Goal: Information Seeking & Learning: Find specific page/section

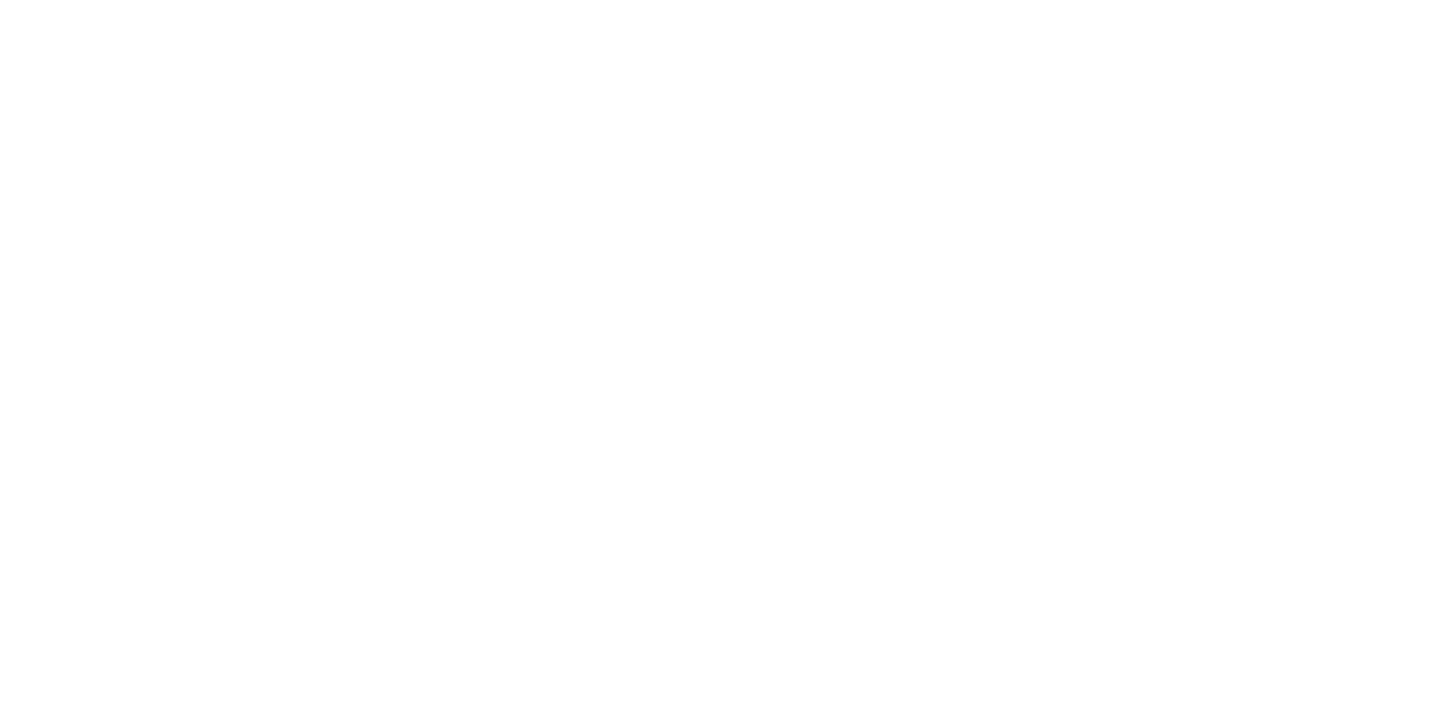
scroll to position [2892, 0]
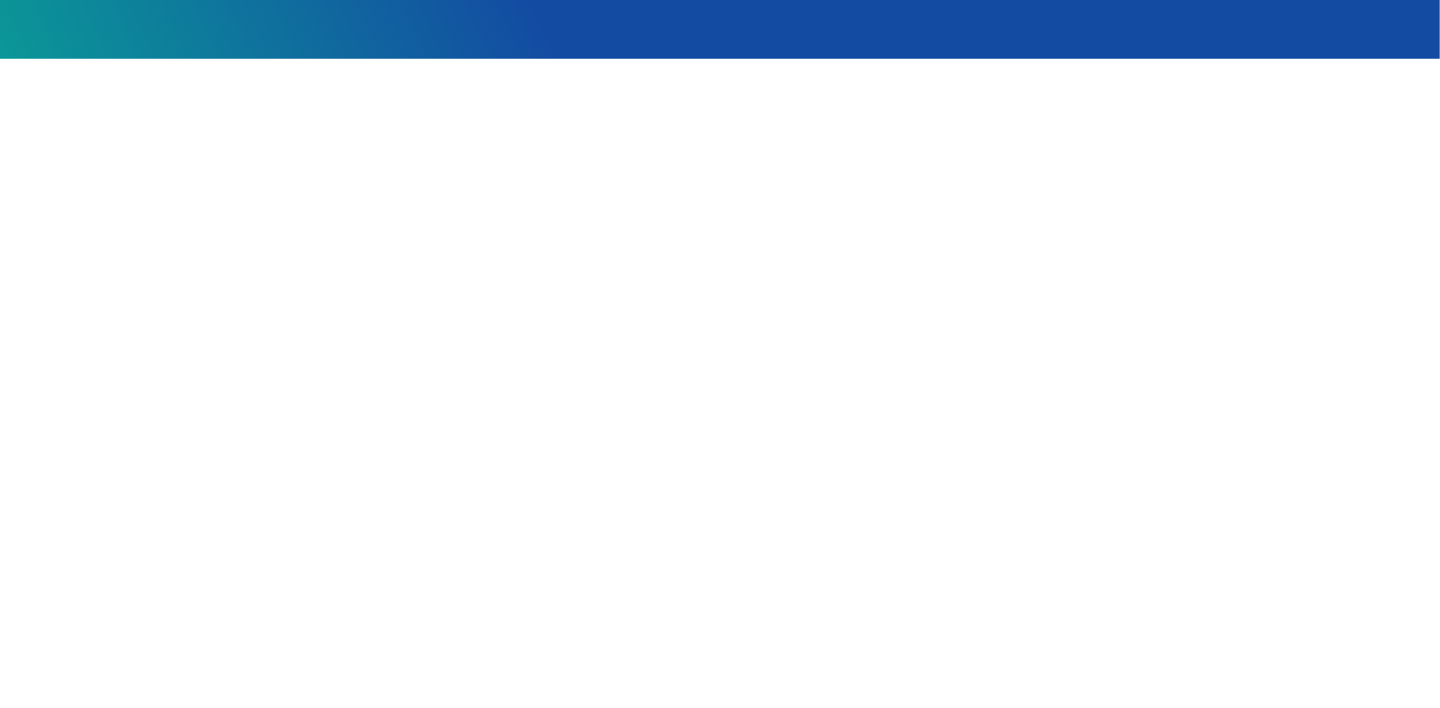
scroll to position [396, 0]
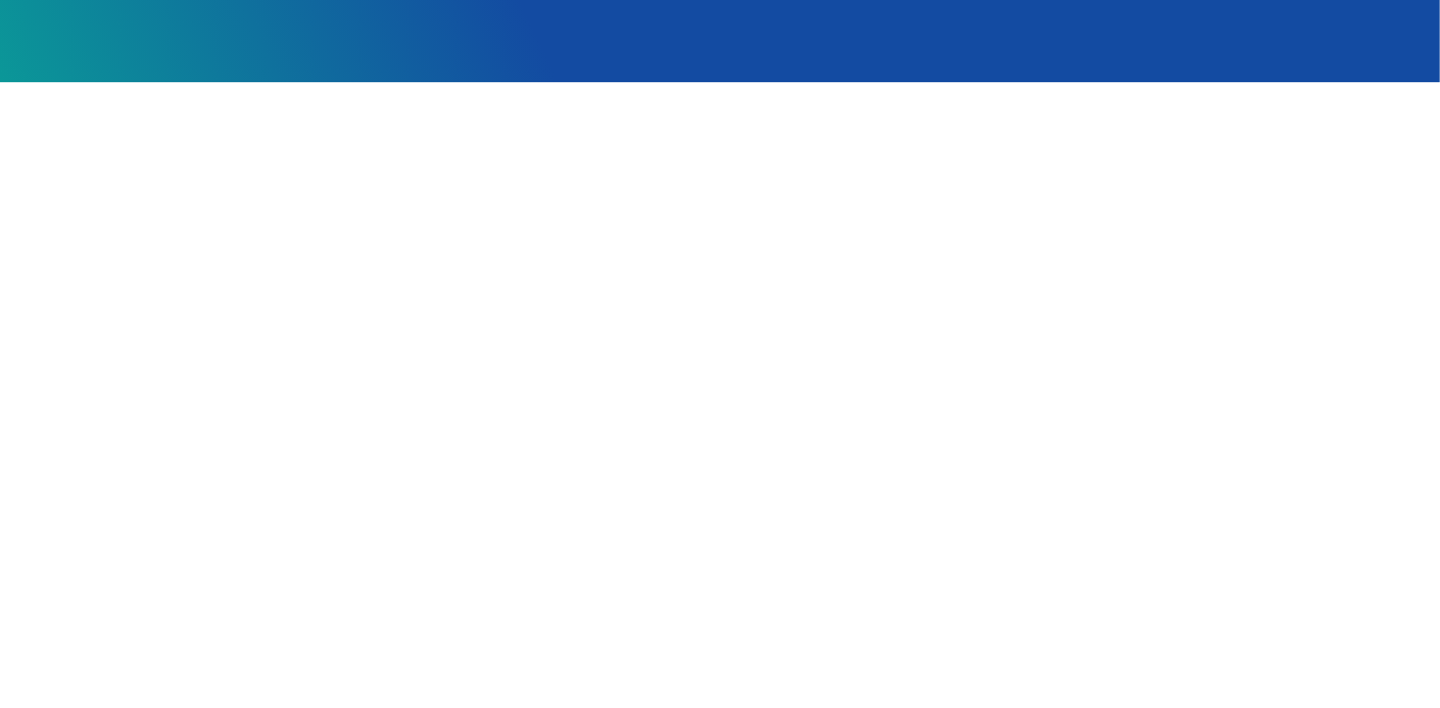
drag, startPoint x: 245, startPoint y: 115, endPoint x: 245, endPoint y: 130, distance: 15.7
click at [245, 130] on main at bounding box center [721, 507] width 1296 height 851
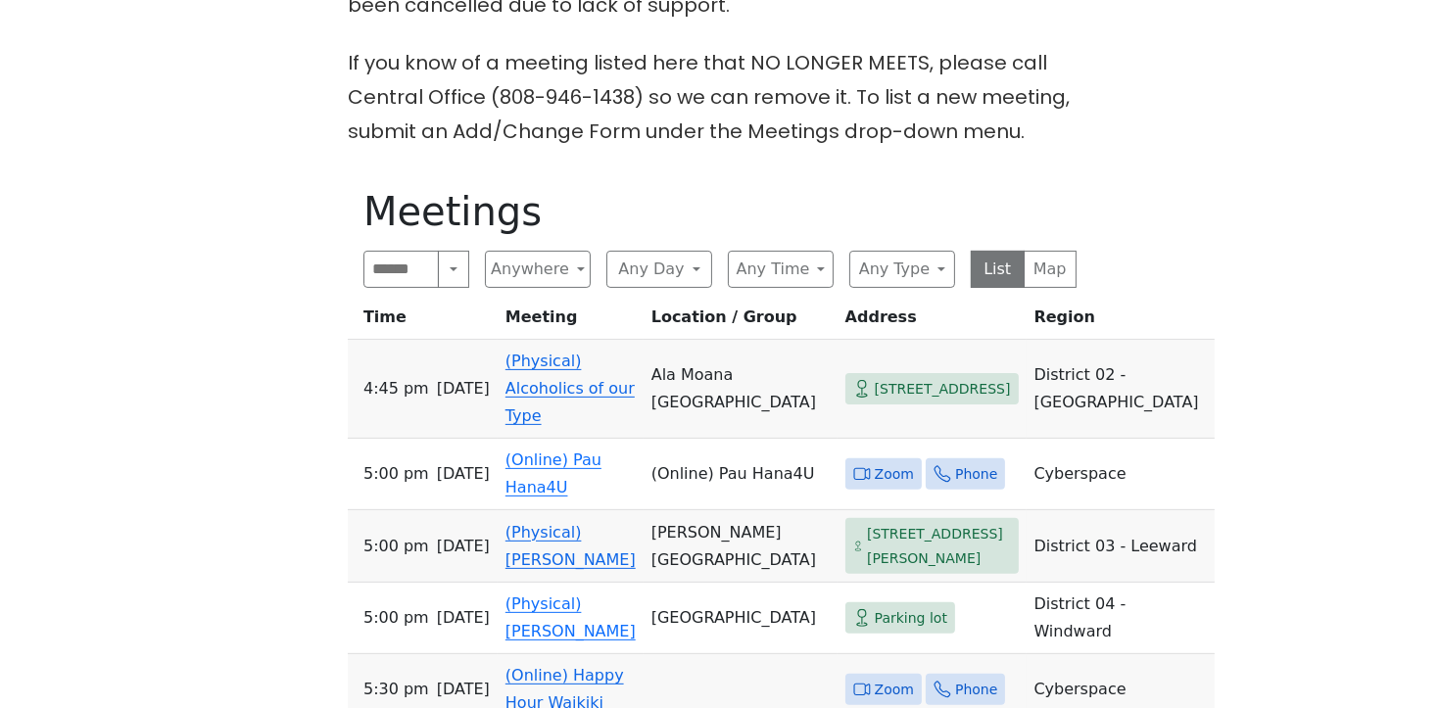
scroll to position [606, 0]
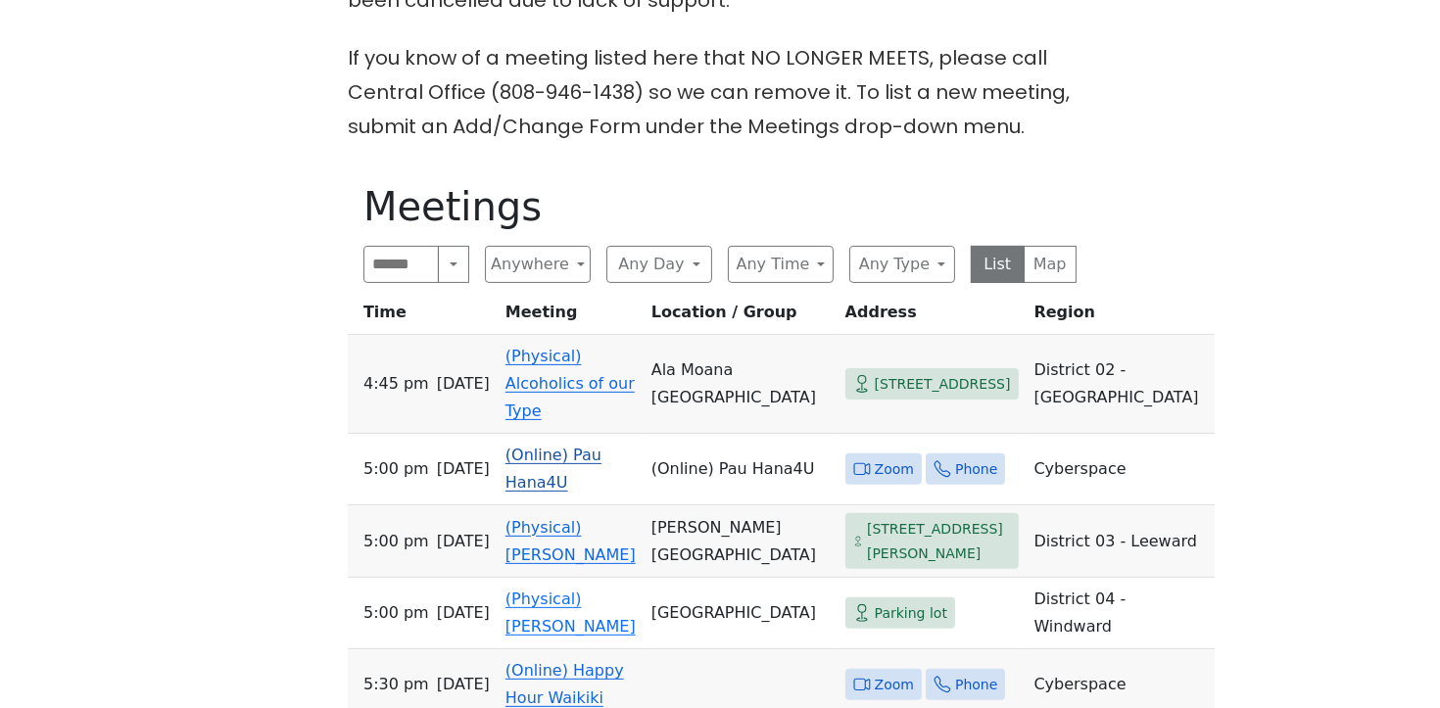
click at [560, 468] on td "(Online) Pau Hana4U" at bounding box center [571, 470] width 146 height 72
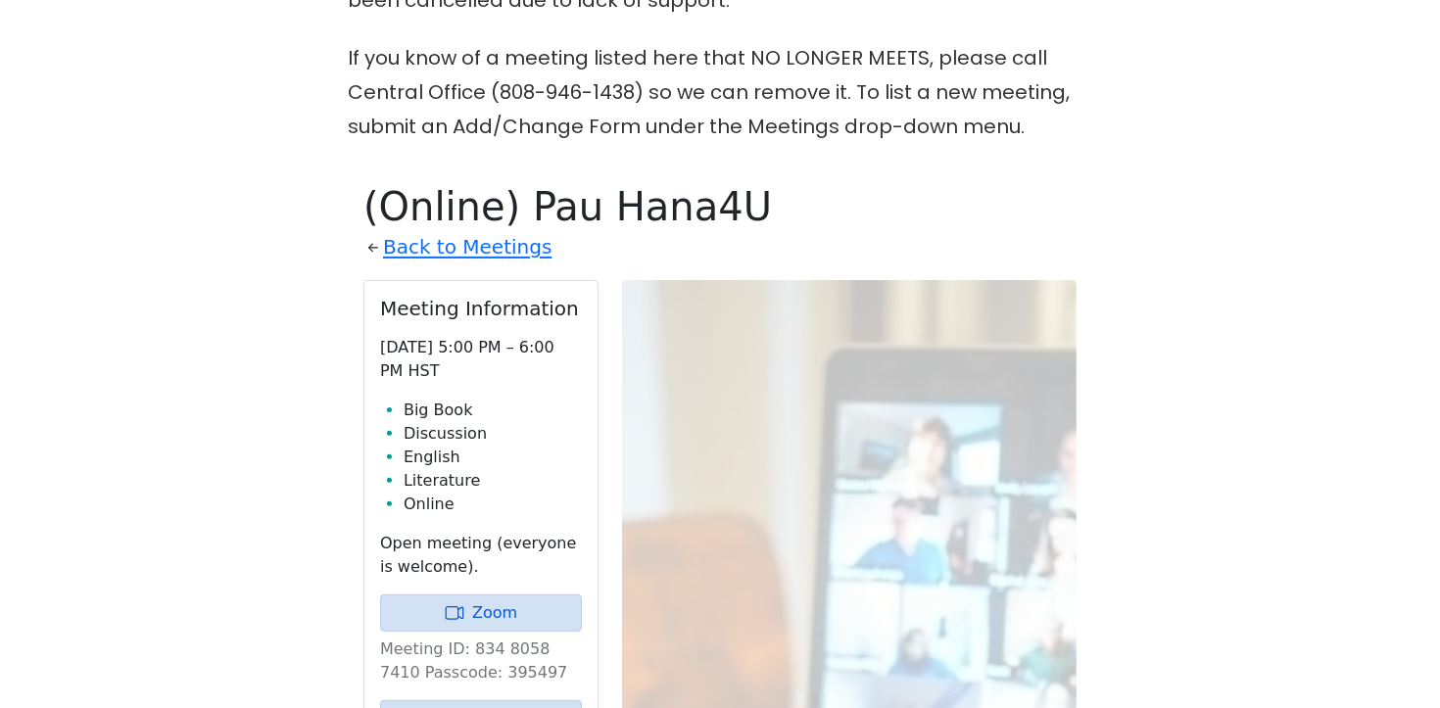
scroll to position [772, 0]
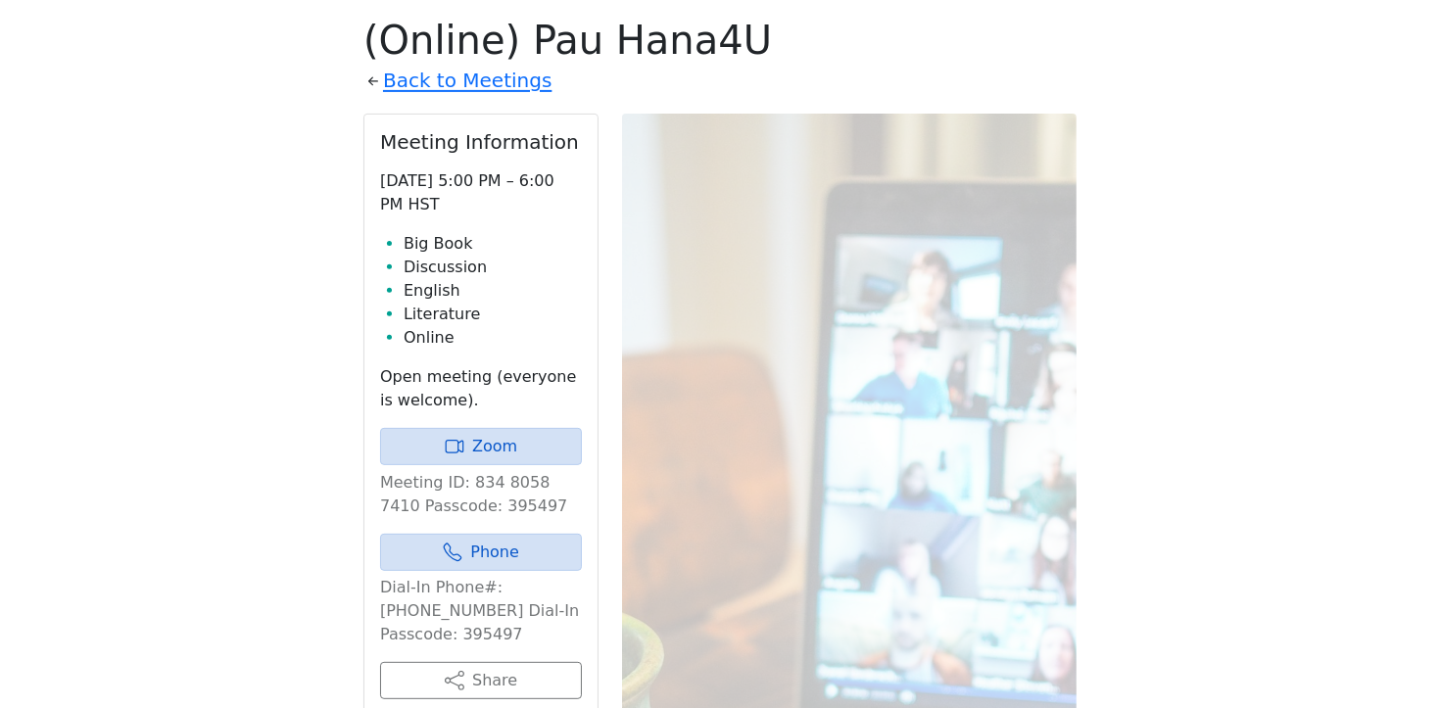
click at [370, 84] on icon at bounding box center [374, 82] width 20 height 20
click at [406, 86] on link "Back to Meetings" at bounding box center [467, 81] width 169 height 34
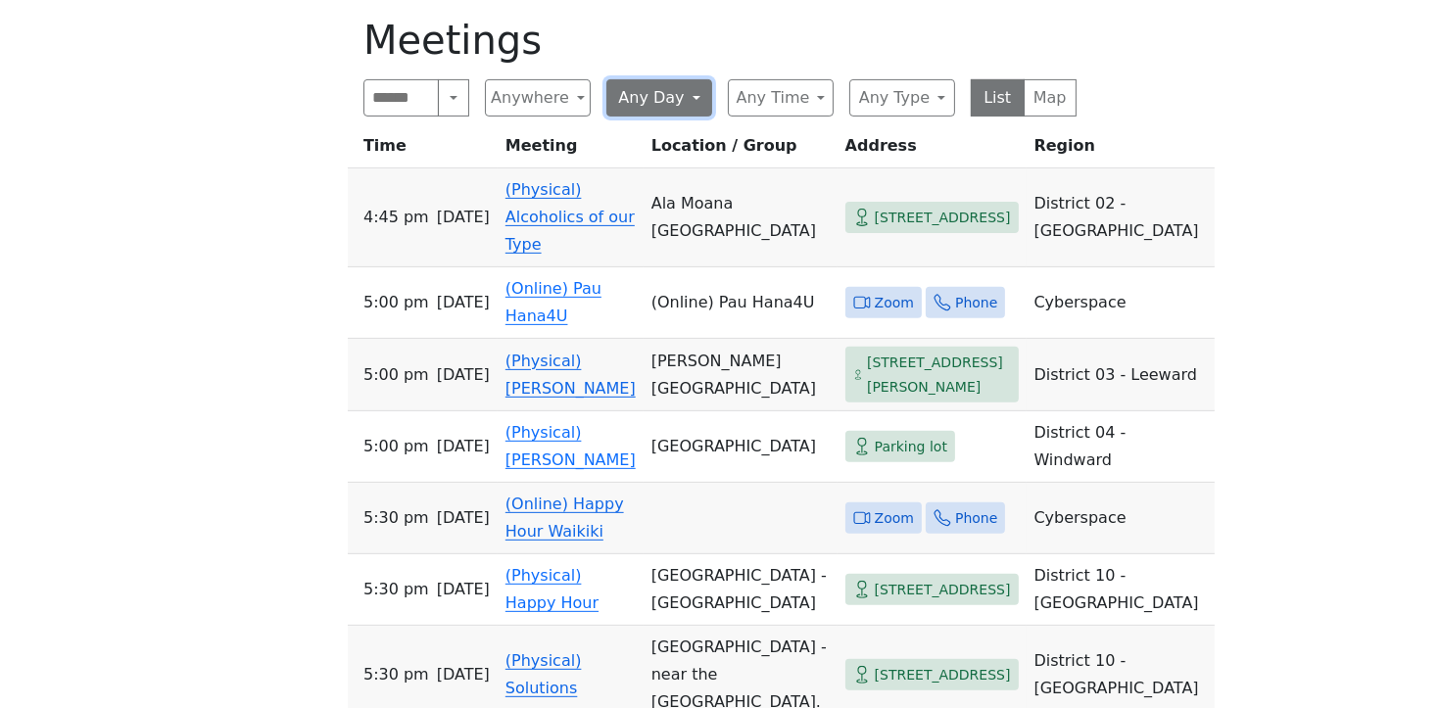
click at [637, 98] on button "Any Day" at bounding box center [660, 97] width 106 height 37
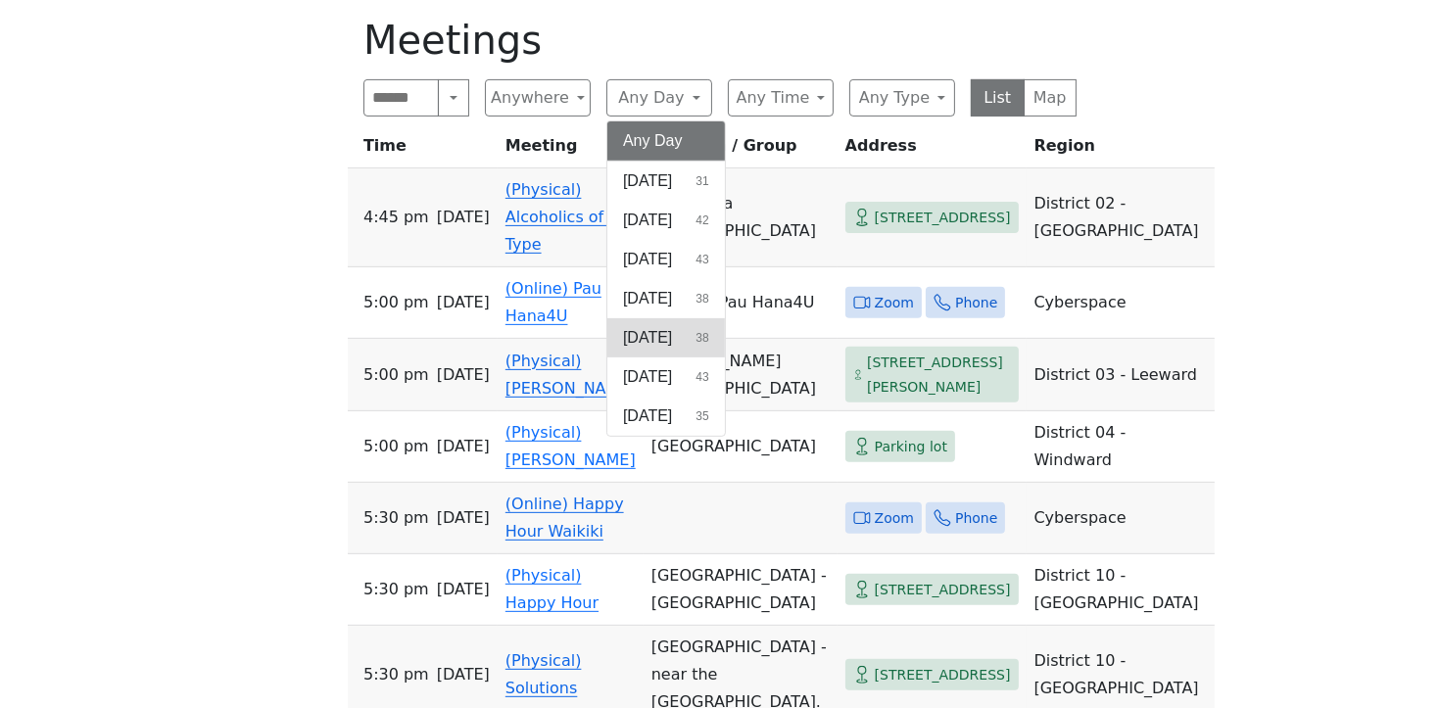
click at [698, 331] on button "Thursday 38" at bounding box center [667, 337] width 118 height 39
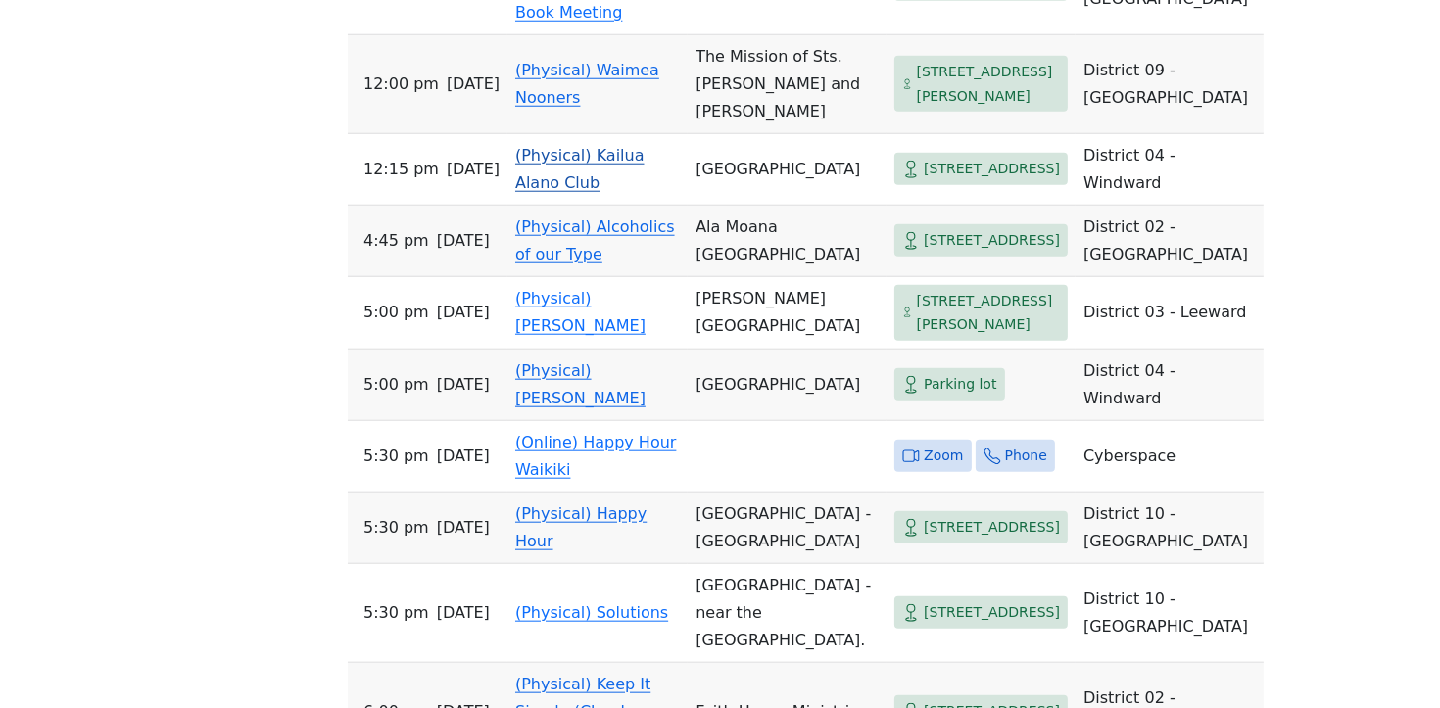
scroll to position [2156, 0]
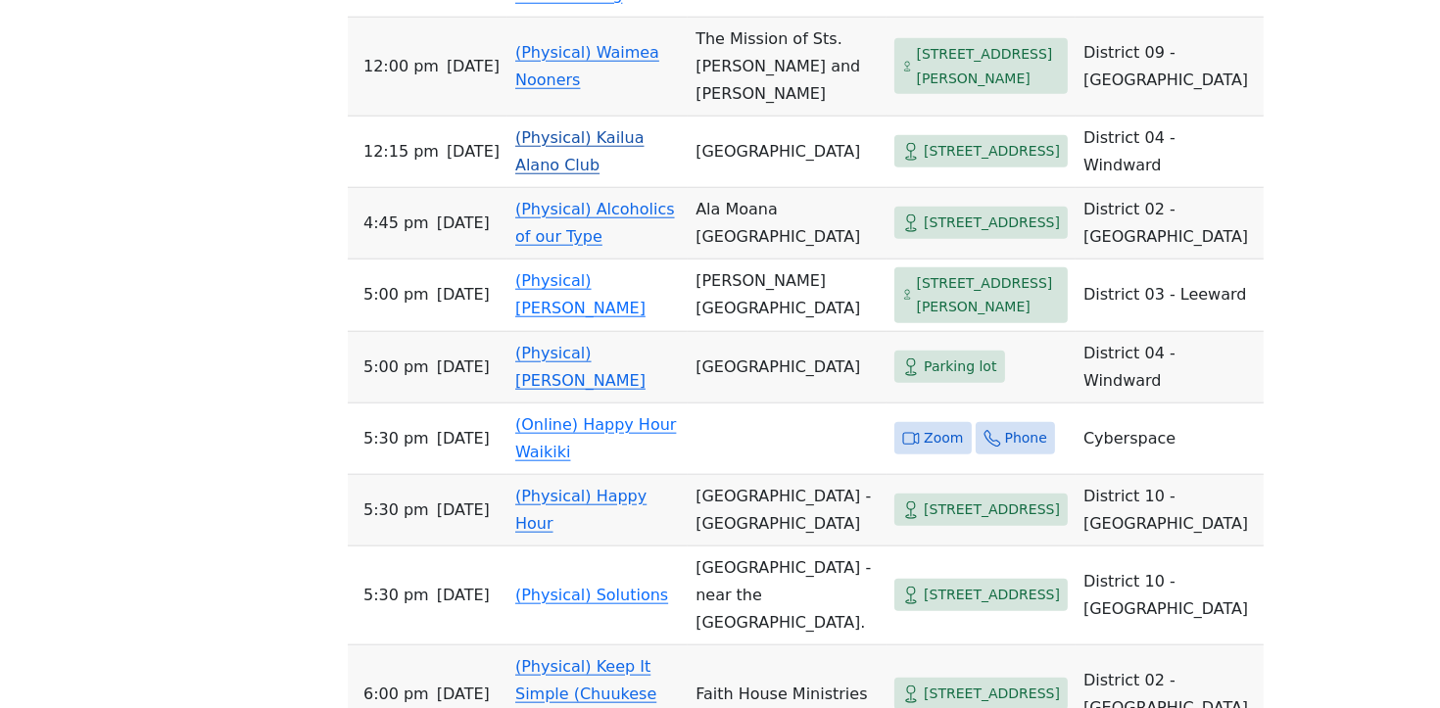
click at [573, 174] on link "(Physical) Kailua Alano Club" at bounding box center [579, 151] width 129 height 46
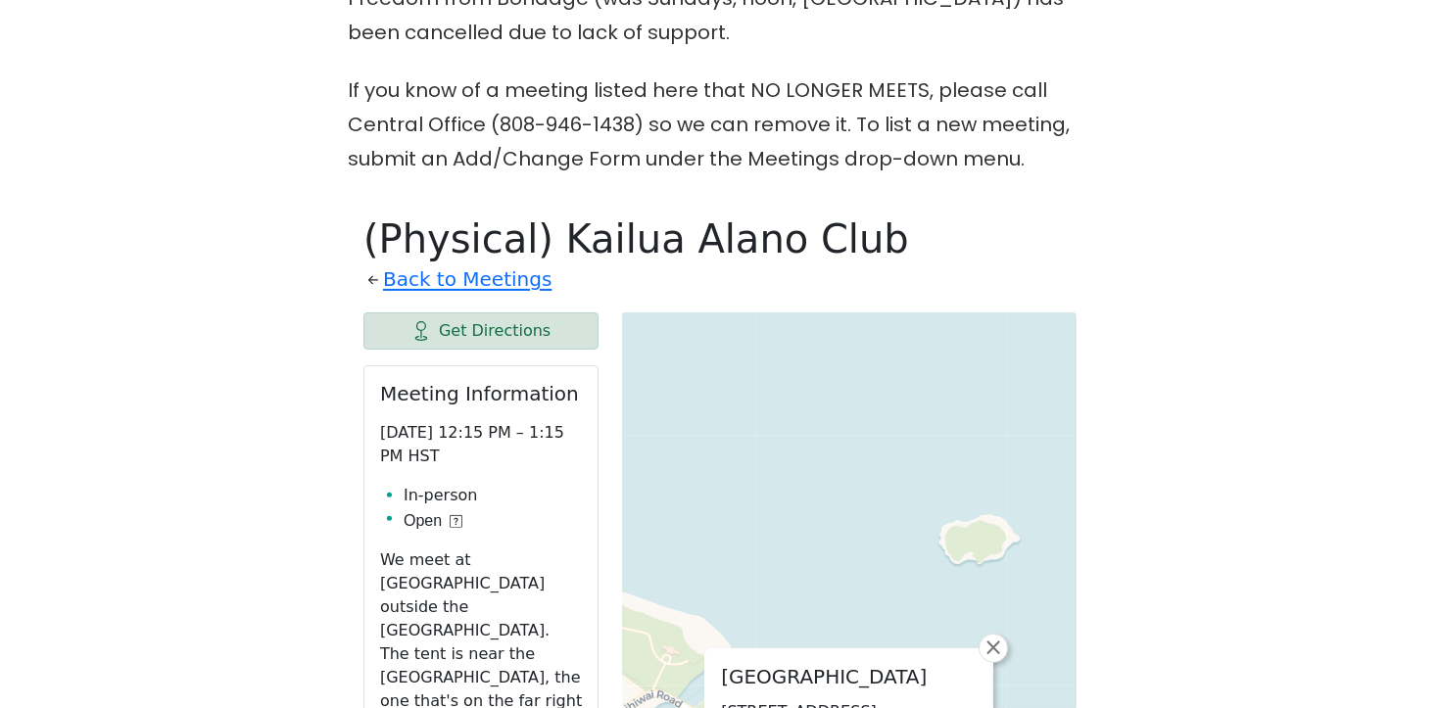
scroll to position [569, 0]
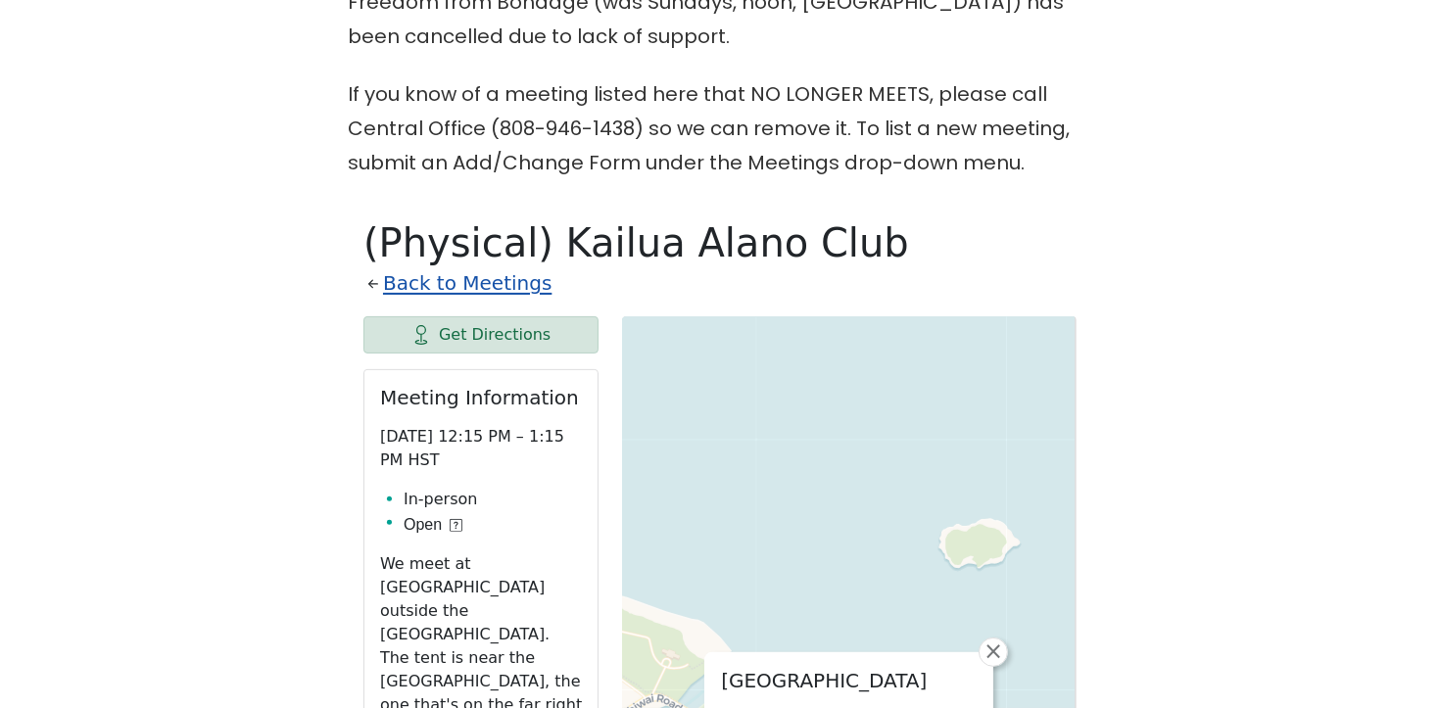
click at [500, 287] on link "Back to Meetings" at bounding box center [467, 284] width 169 height 34
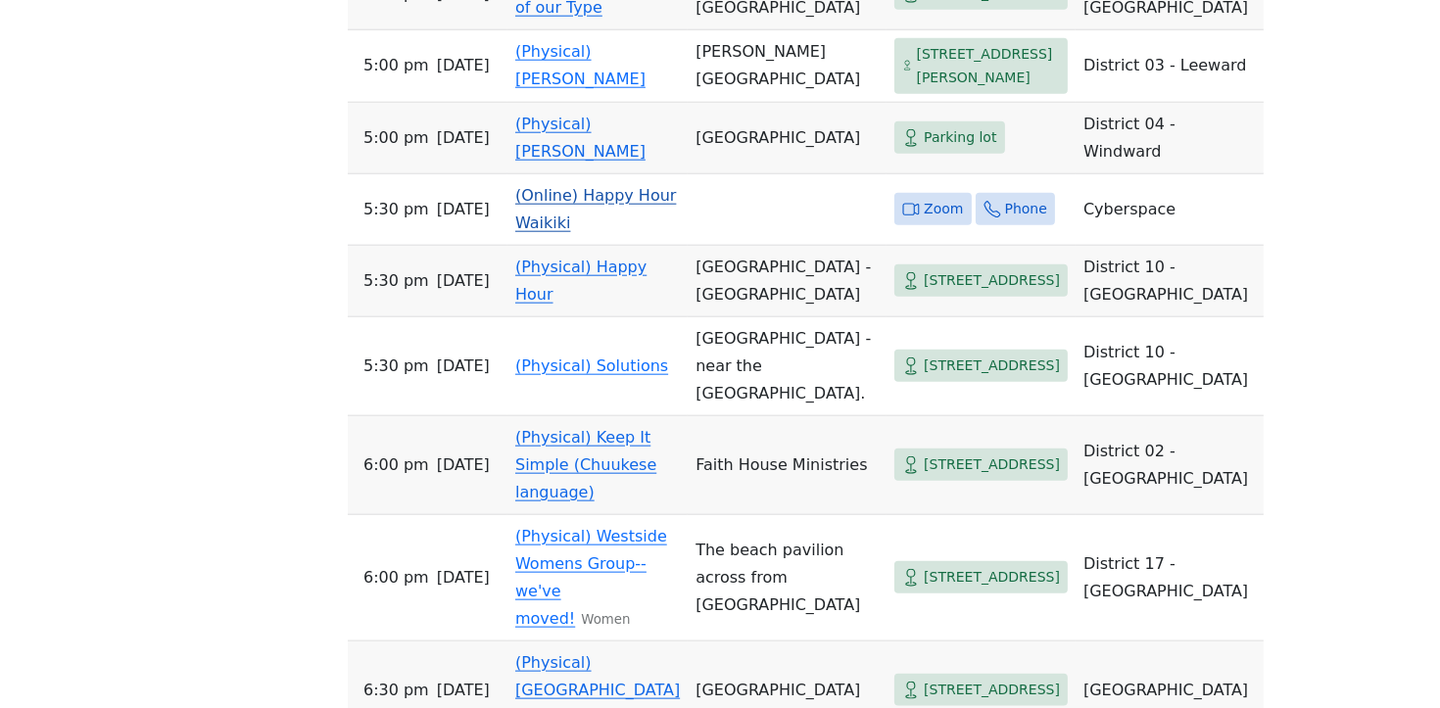
scroll to position [2411, 0]
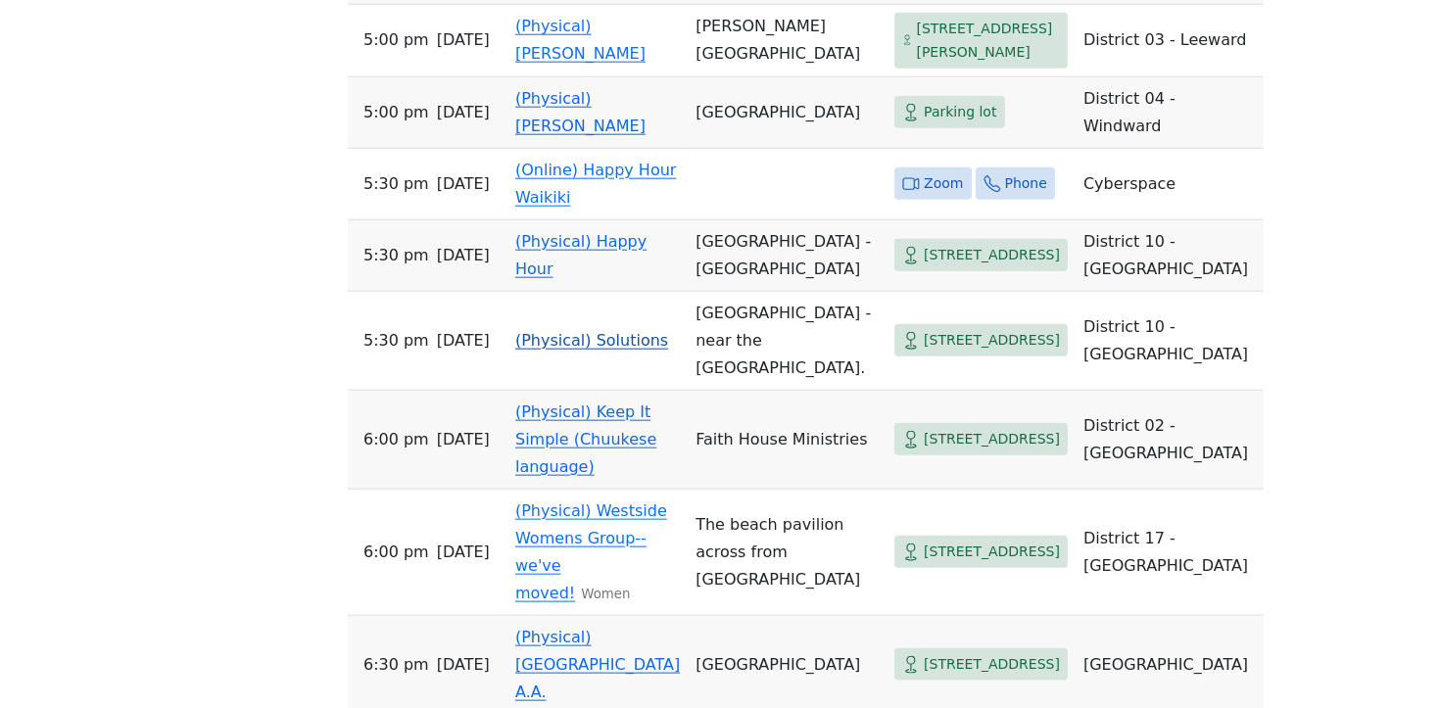
click at [529, 350] on link "(Physical) Solutions" at bounding box center [591, 340] width 153 height 19
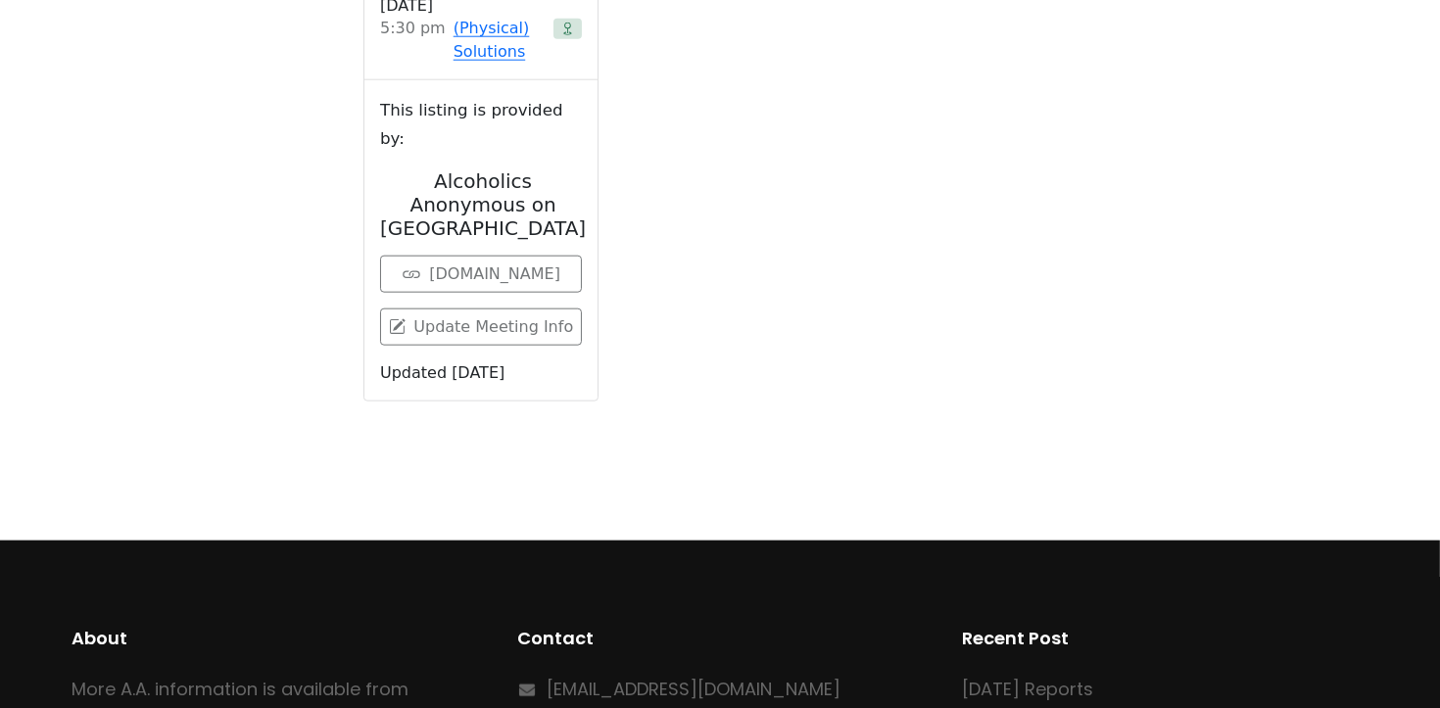
scroll to position [772, 0]
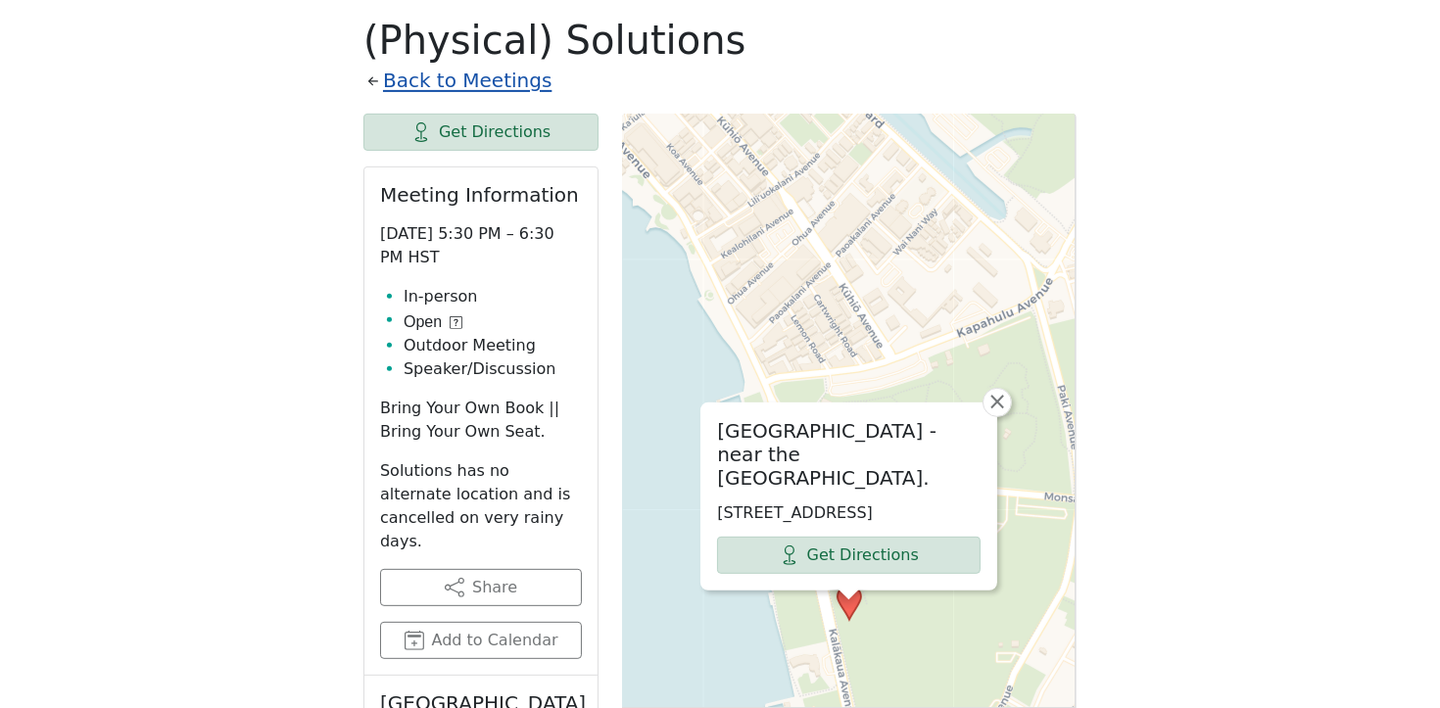
click at [406, 86] on link "Back to Meetings" at bounding box center [467, 81] width 169 height 34
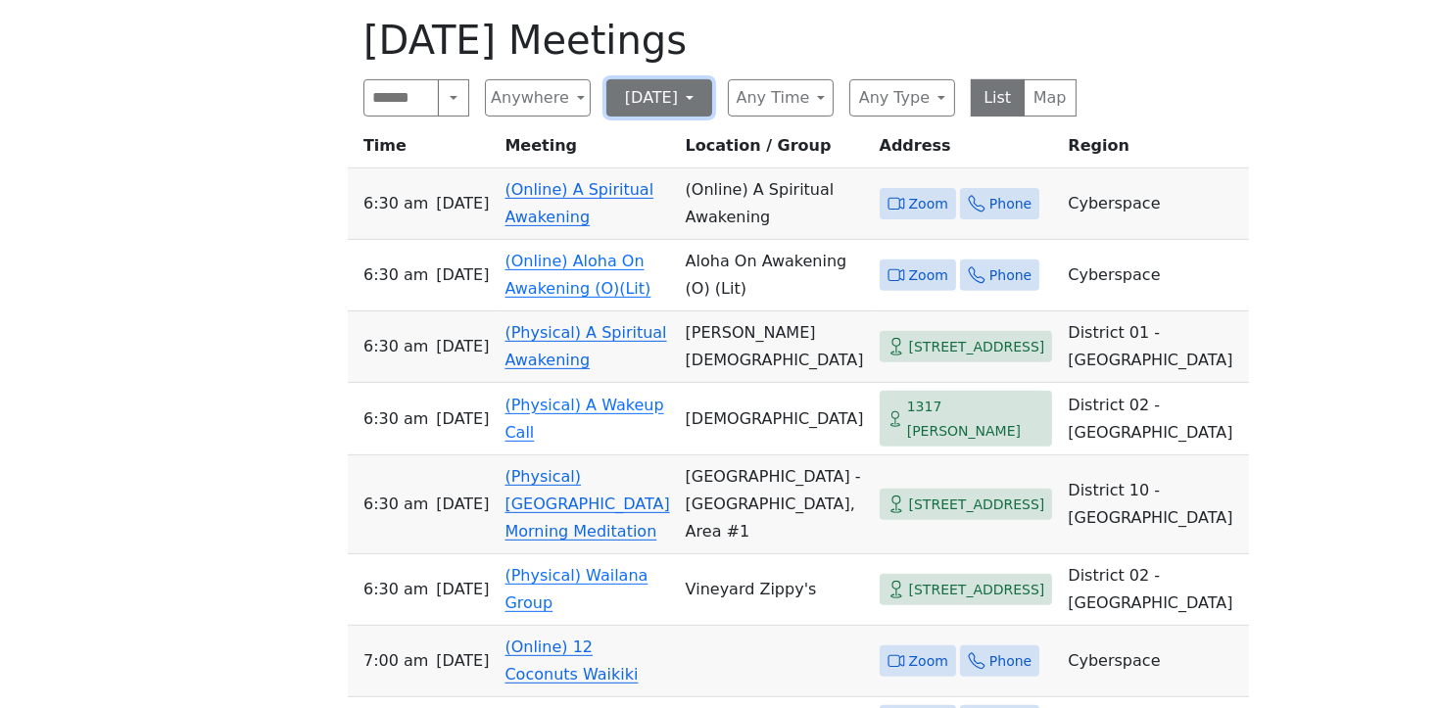
click at [654, 104] on button "[DATE]" at bounding box center [660, 97] width 106 height 37
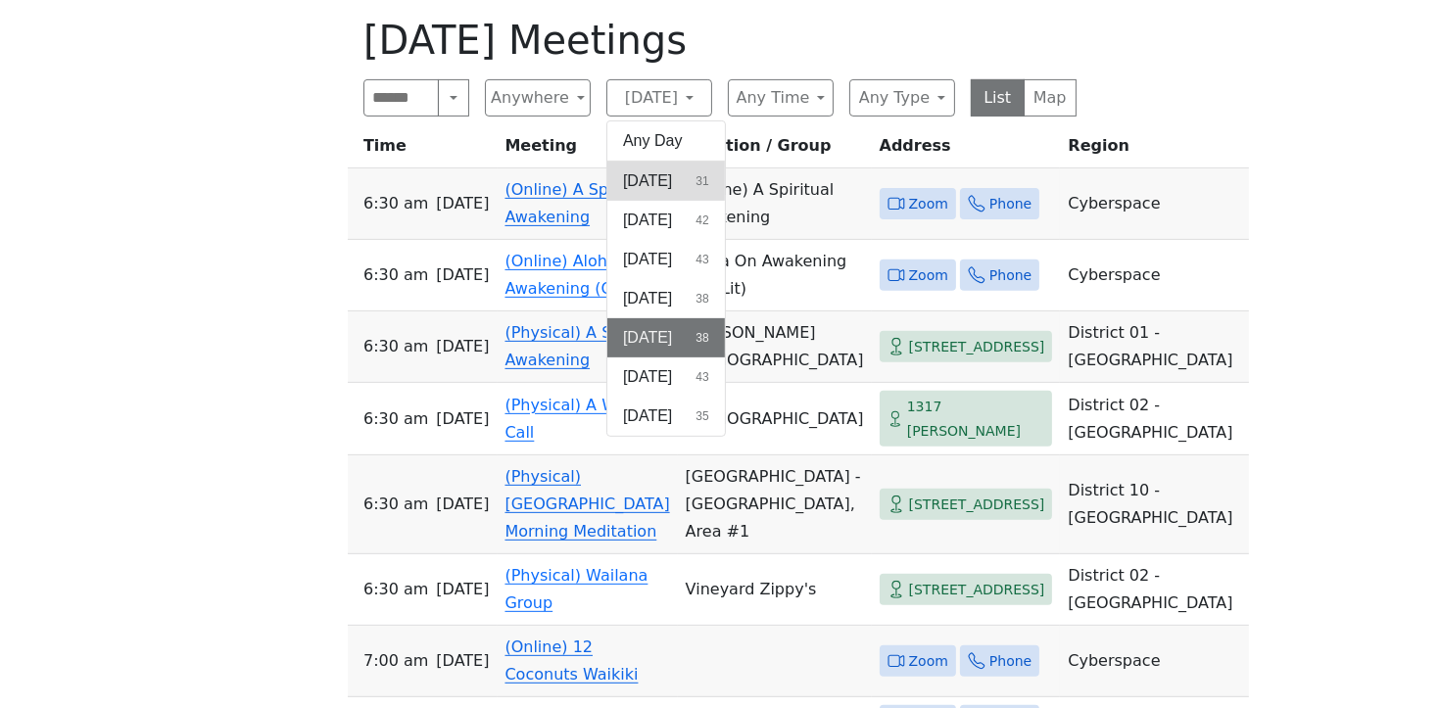
click at [656, 174] on span "[DATE]" at bounding box center [647, 182] width 49 height 24
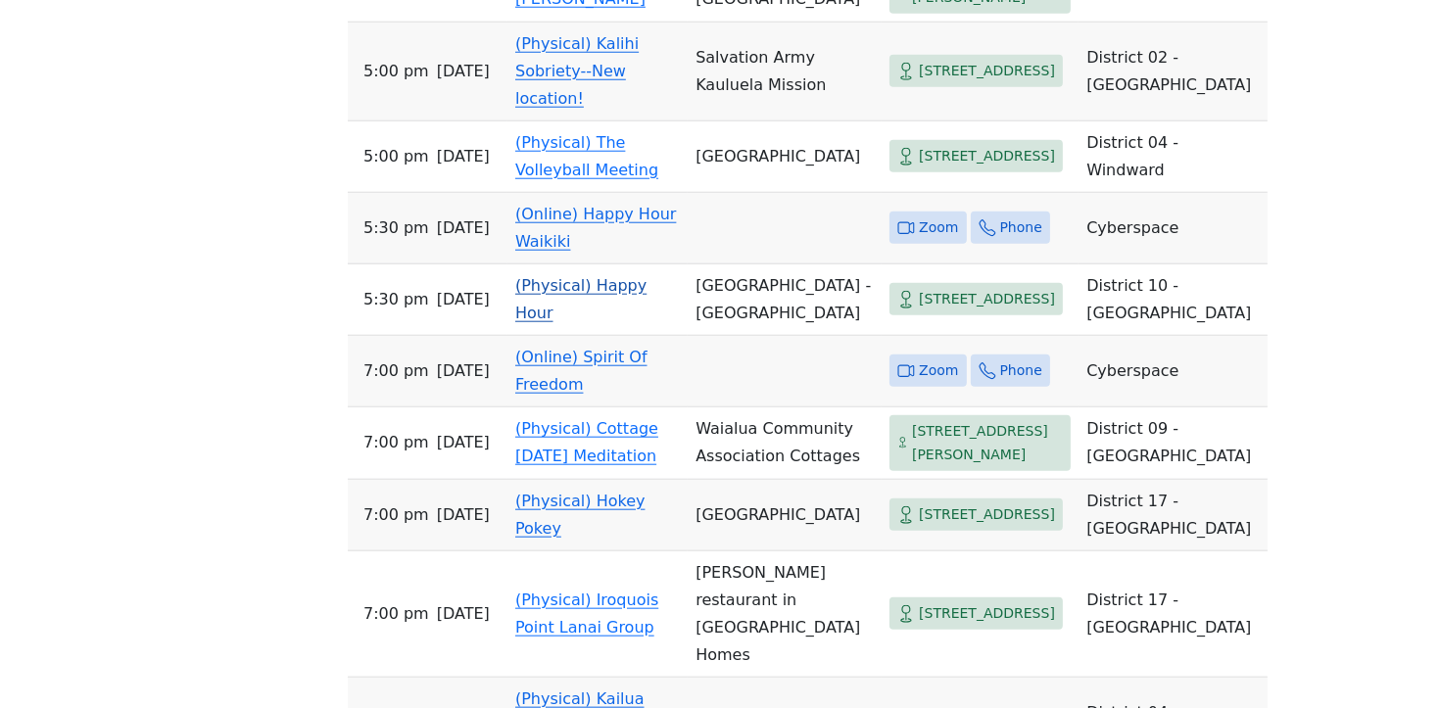
scroll to position [2181, 0]
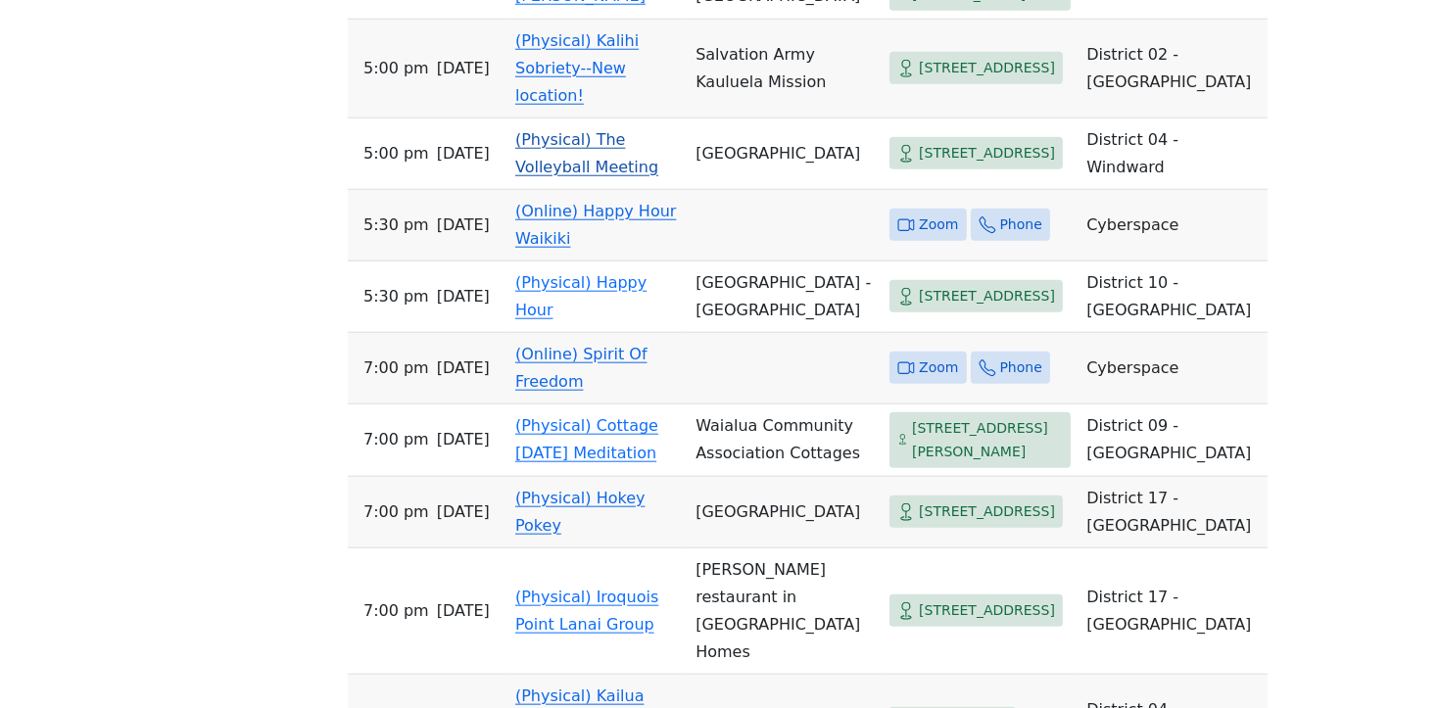
click at [571, 176] on link "(Physical) The Volleyball Meeting" at bounding box center [586, 153] width 143 height 46
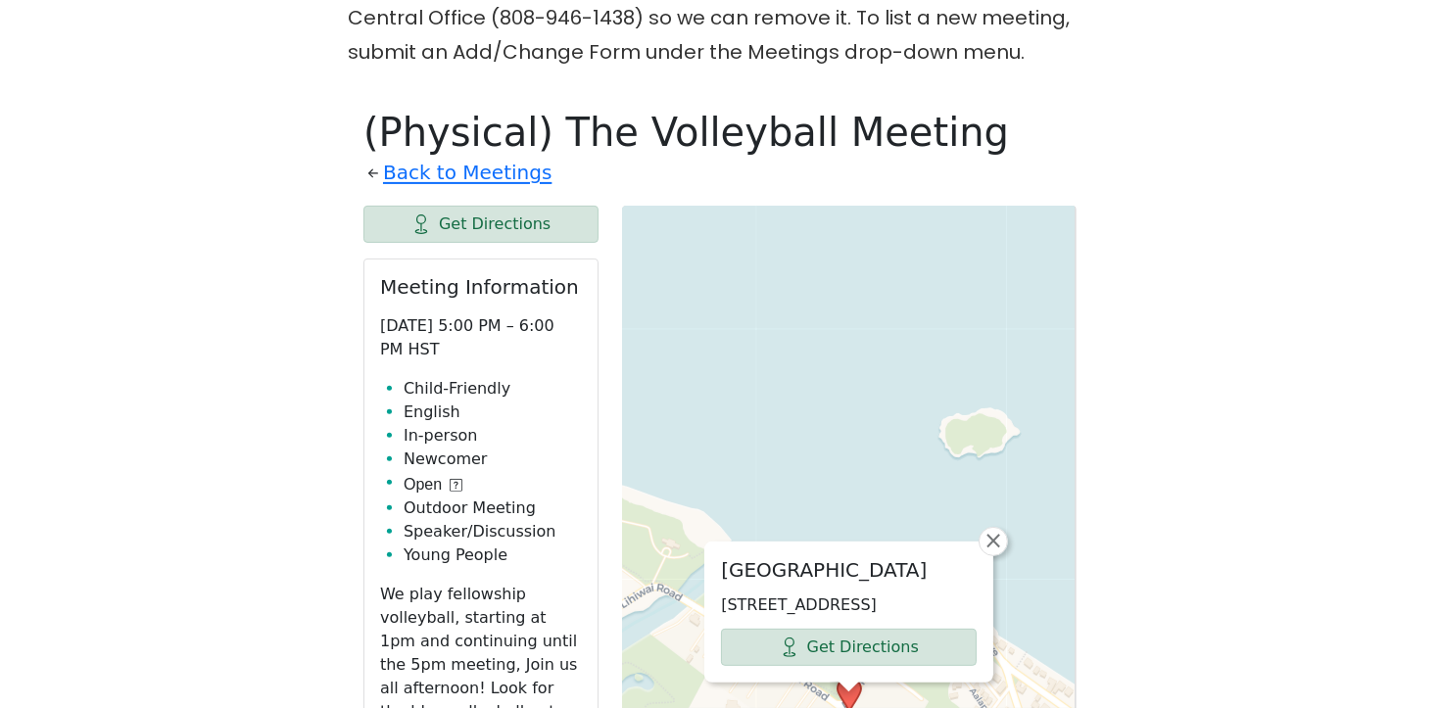
scroll to position [684, 0]
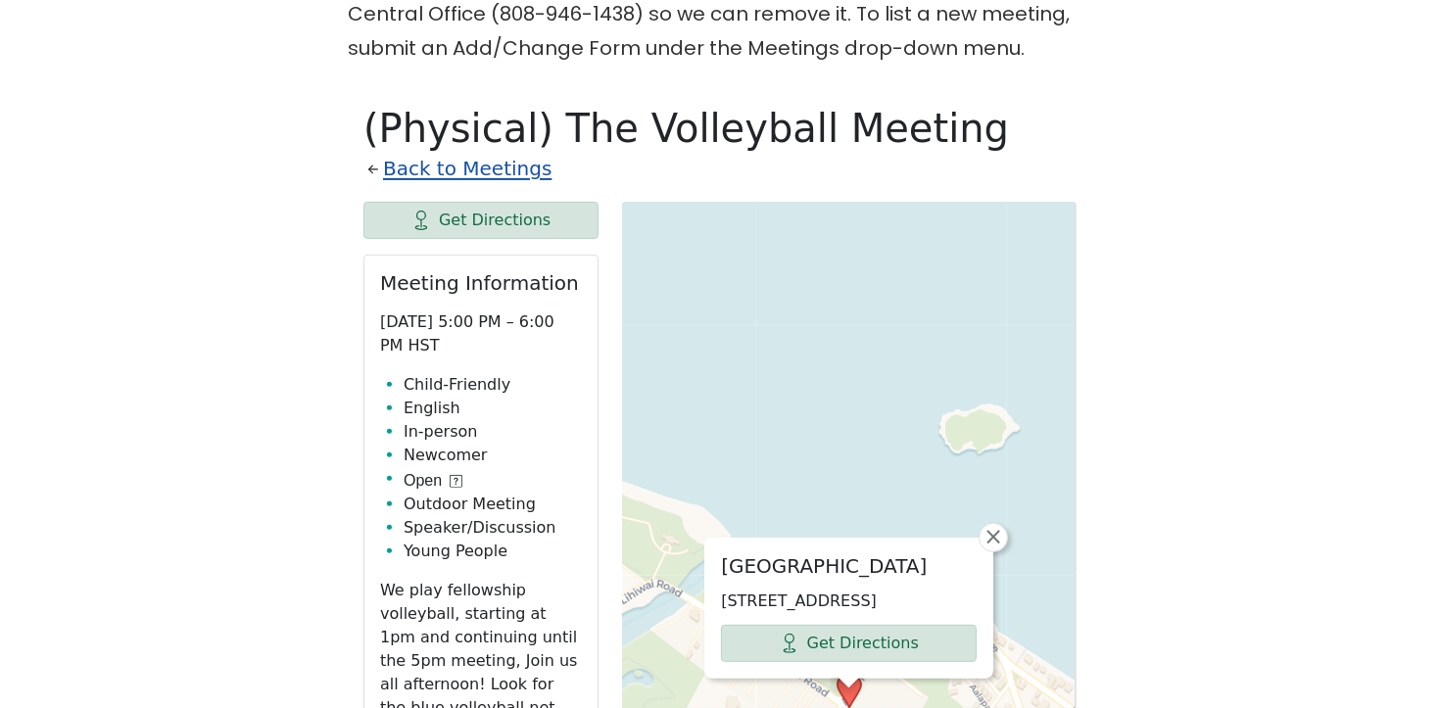
click at [460, 171] on link "Back to Meetings" at bounding box center [467, 169] width 169 height 34
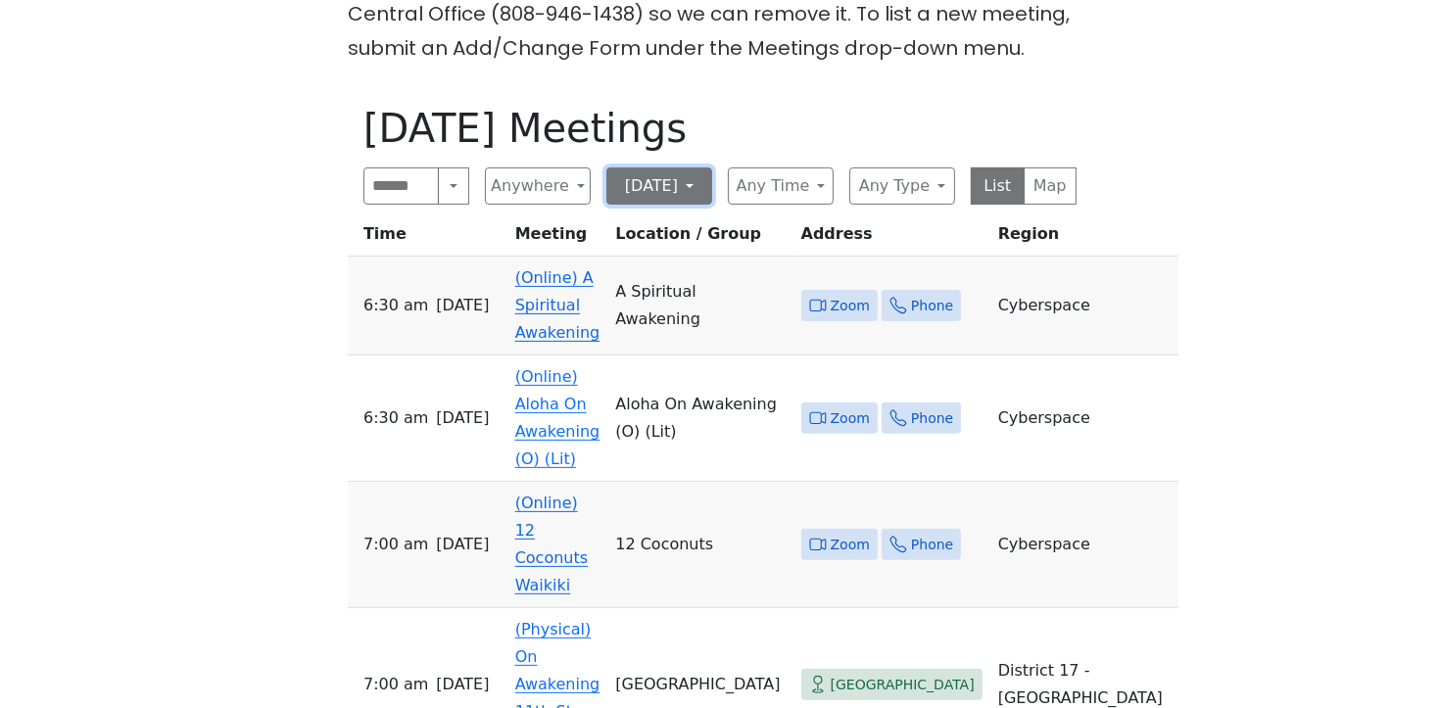
click at [618, 176] on button "[DATE]" at bounding box center [660, 186] width 106 height 37
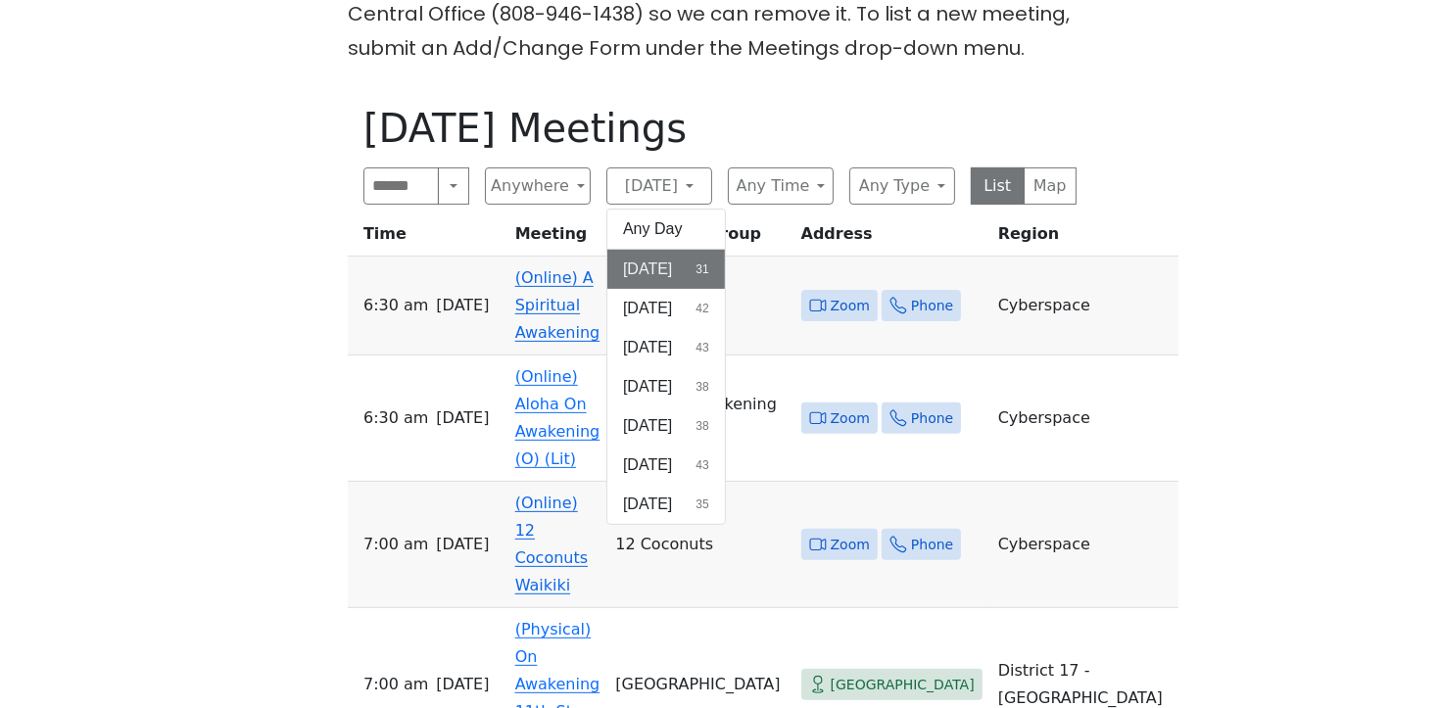
click at [647, 309] on span "[DATE]" at bounding box center [647, 309] width 49 height 24
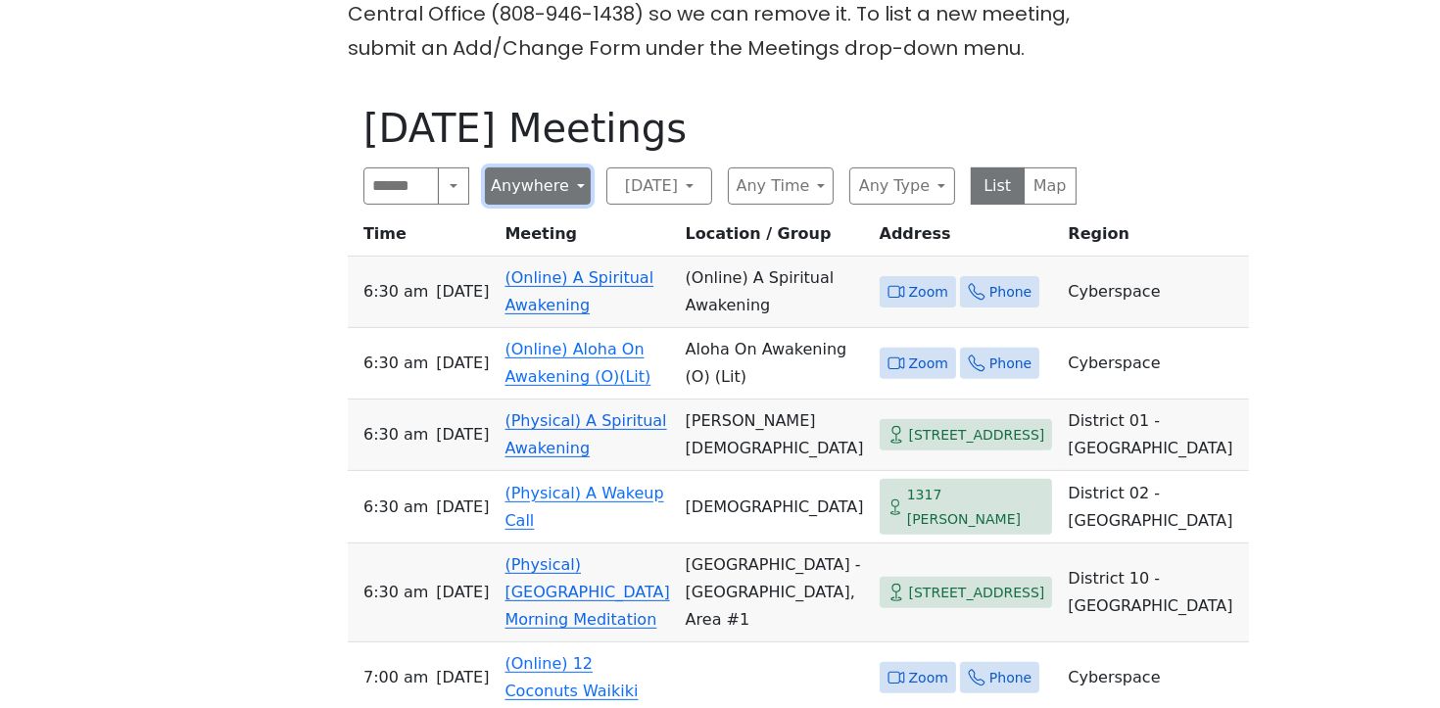
click at [579, 186] on button "Anywhere" at bounding box center [538, 186] width 106 height 37
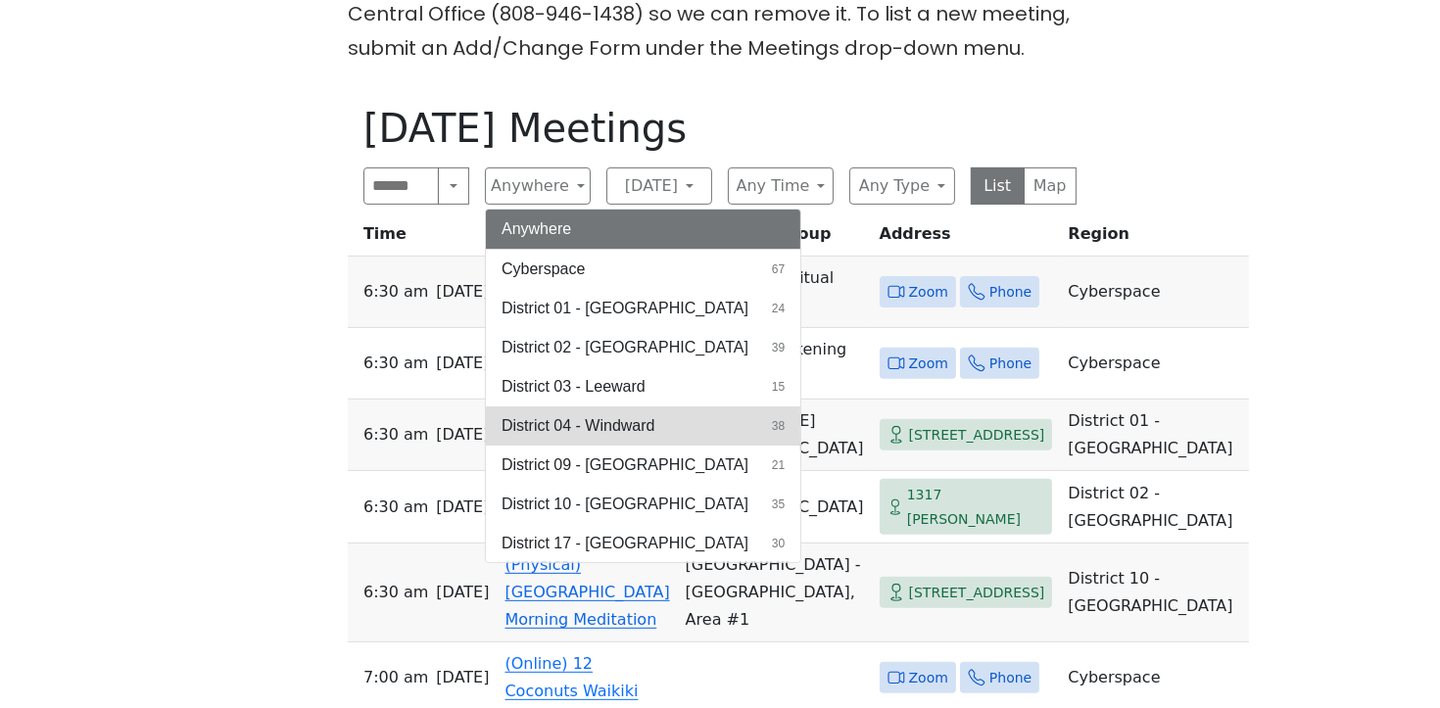
click at [606, 418] on span "District 04 - Windward" at bounding box center [578, 427] width 153 height 24
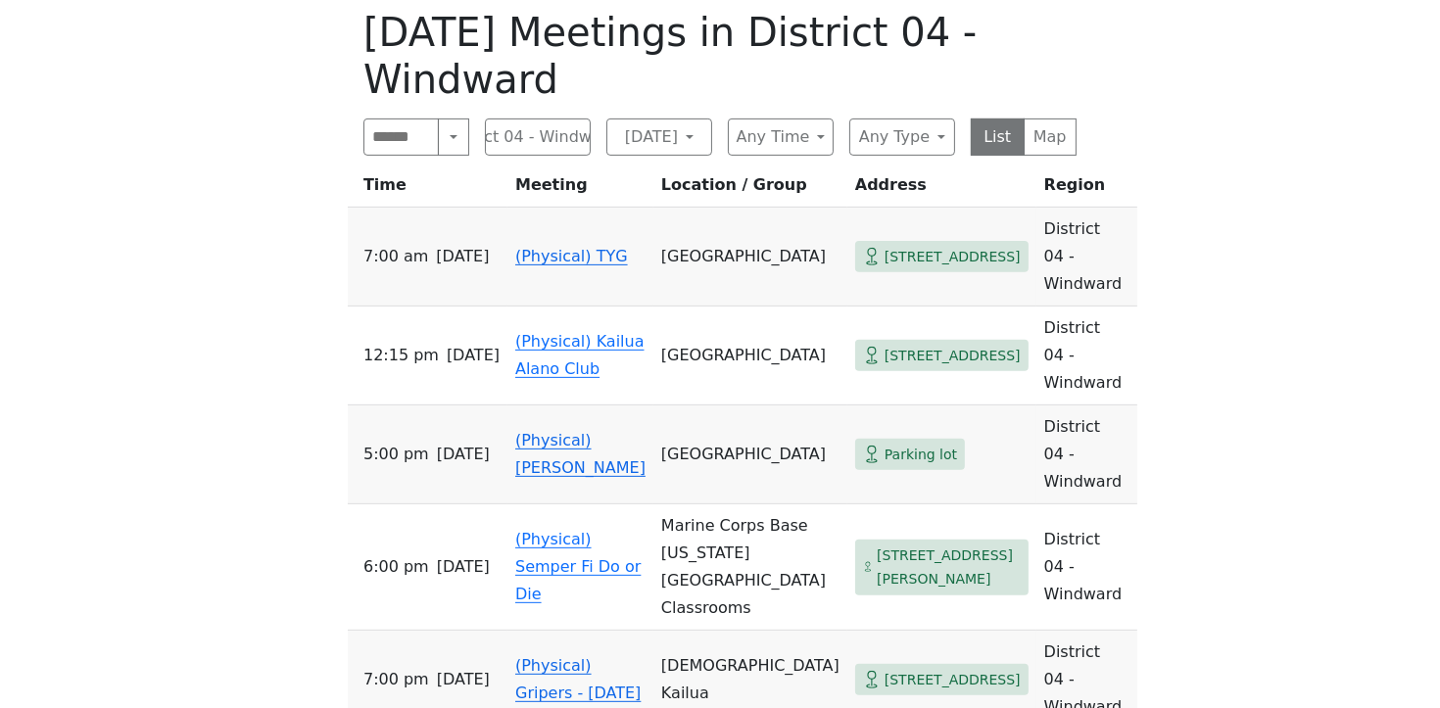
scroll to position [786, 0]
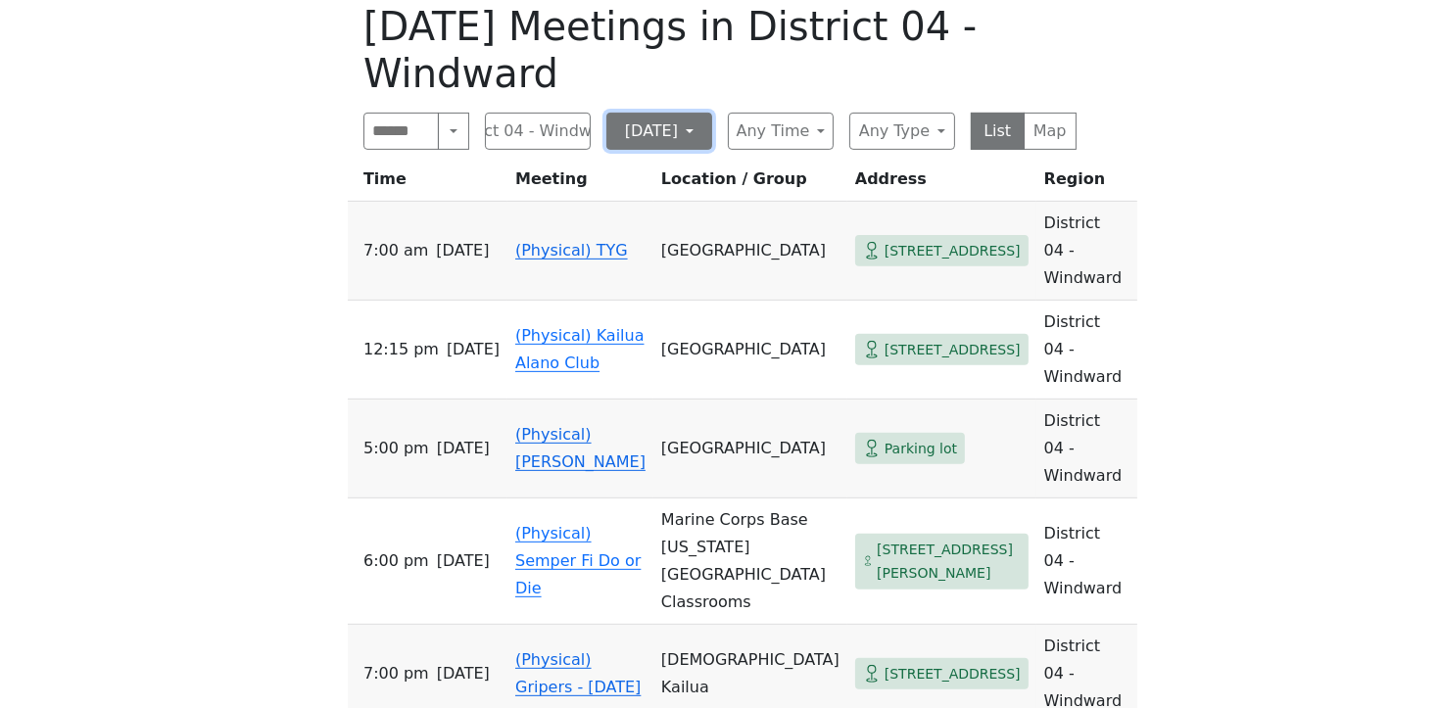
click at [658, 137] on button "[DATE]" at bounding box center [660, 131] width 106 height 37
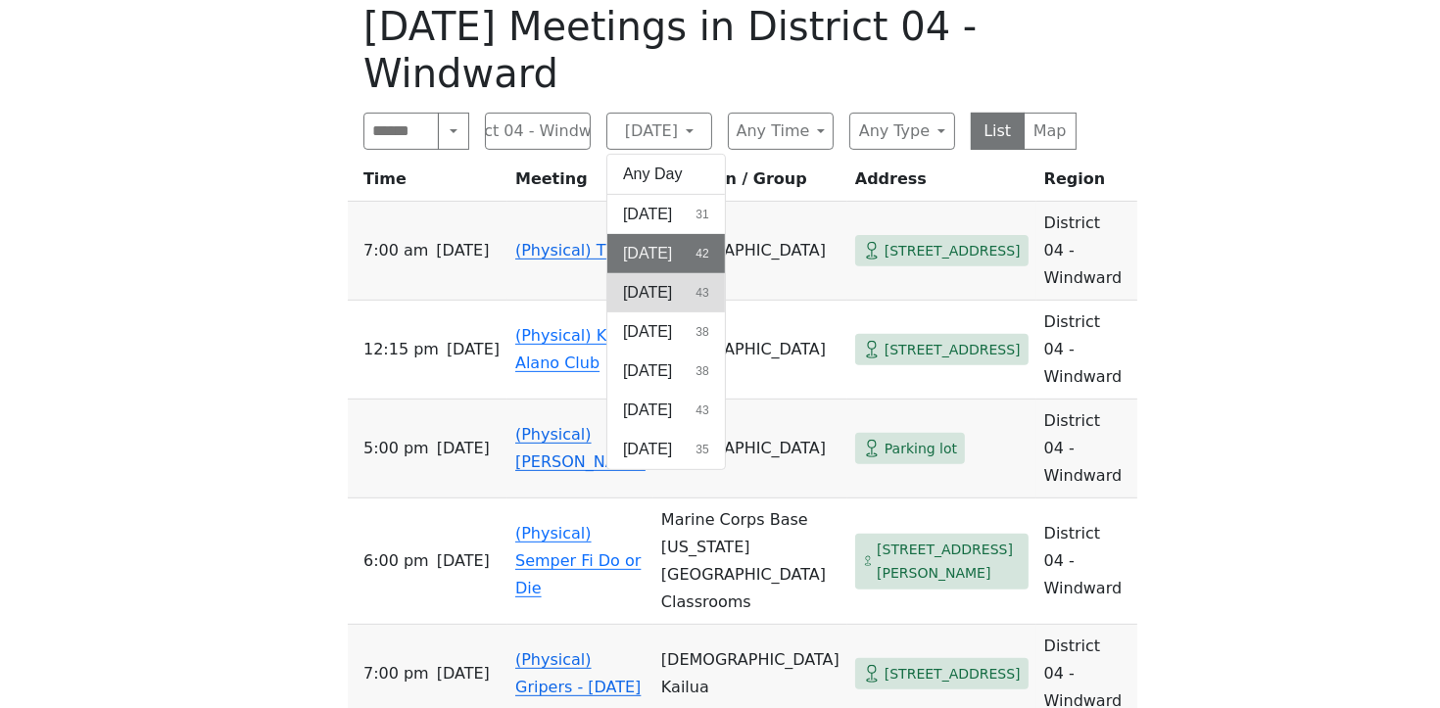
click at [646, 288] on span "[DATE]" at bounding box center [647, 293] width 49 height 24
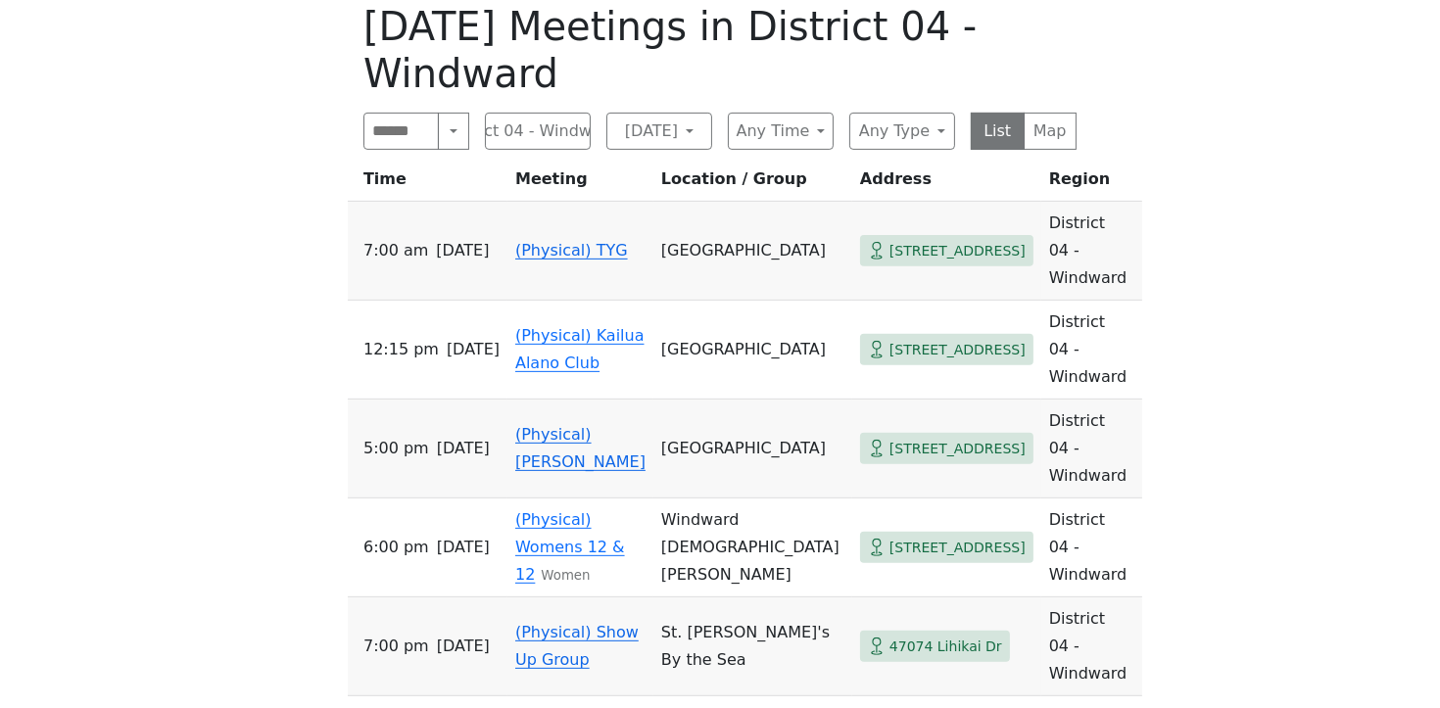
click at [588, 400] on td "(Physical) Hui" at bounding box center [581, 449] width 146 height 99
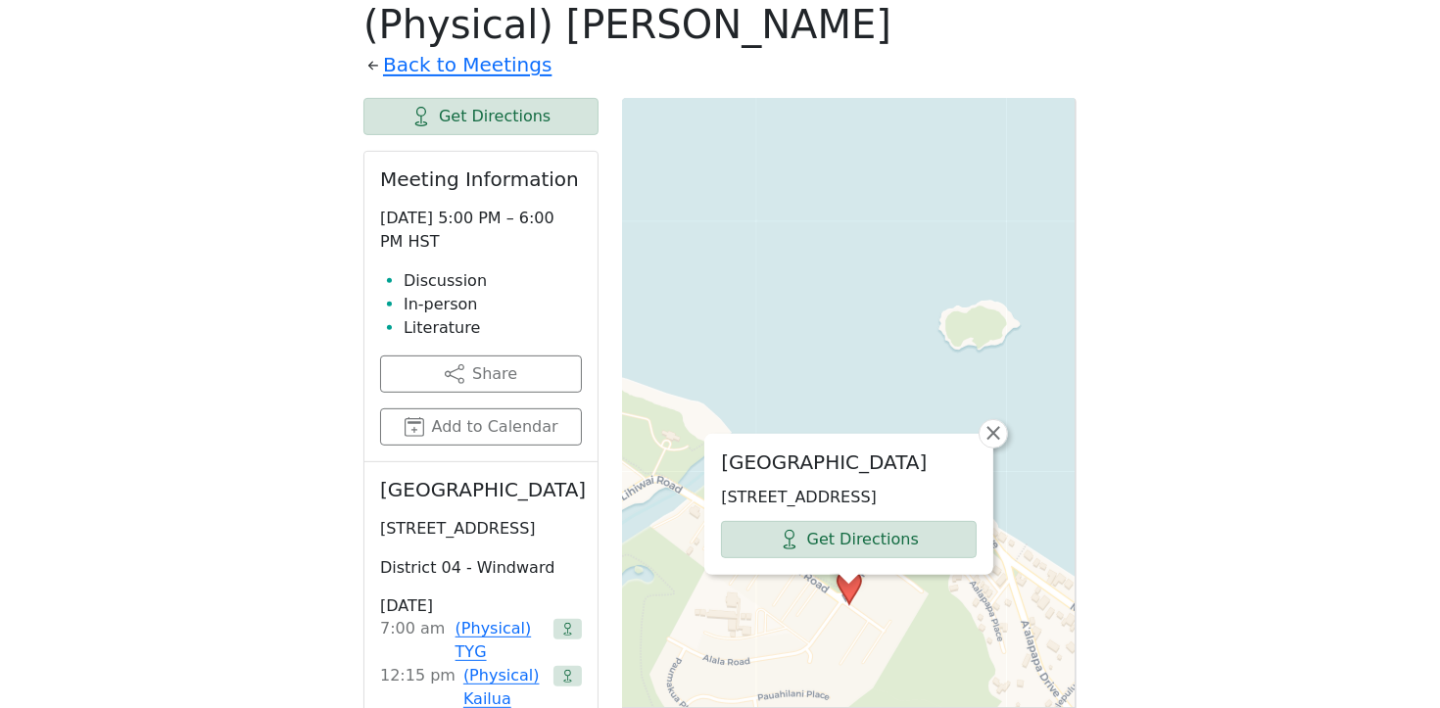
scroll to position [749, 0]
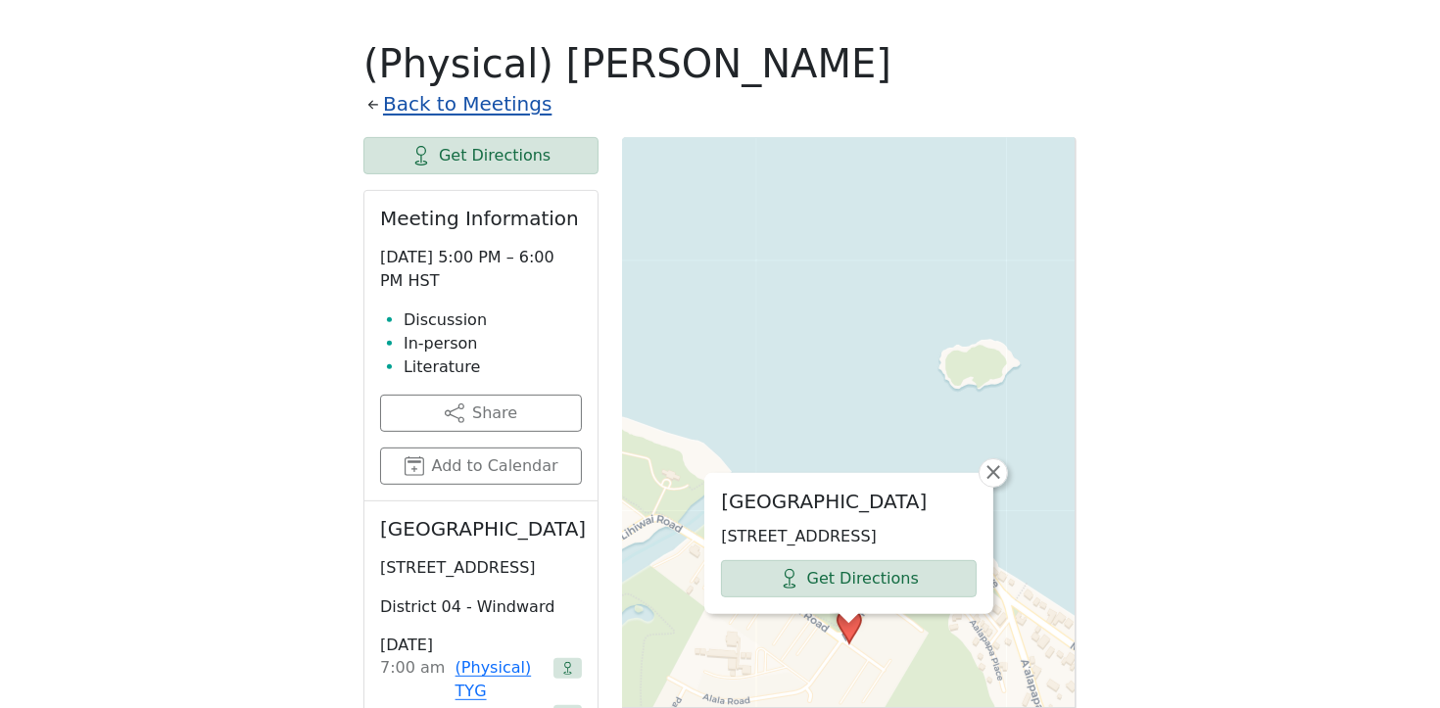
click at [415, 107] on link "Back to Meetings" at bounding box center [467, 104] width 169 height 34
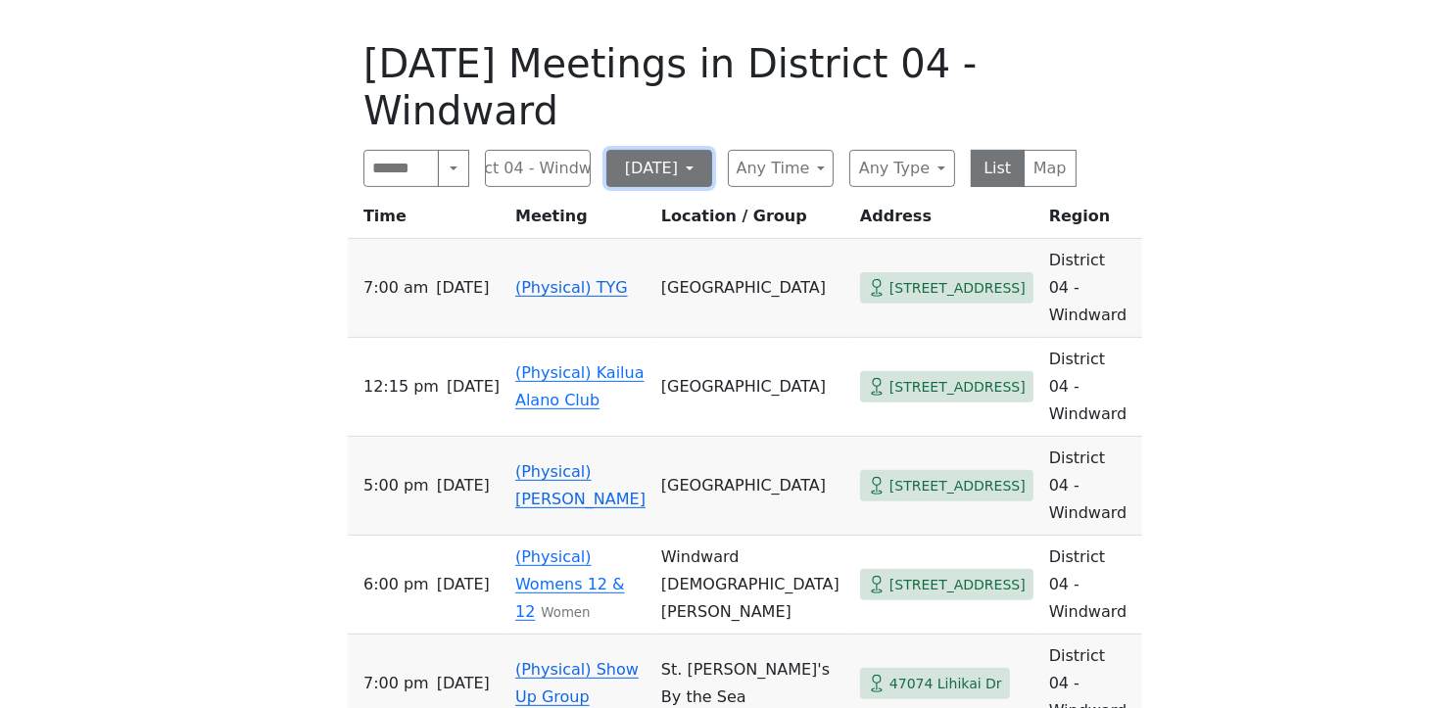
click at [633, 176] on button "[DATE]" at bounding box center [660, 168] width 106 height 37
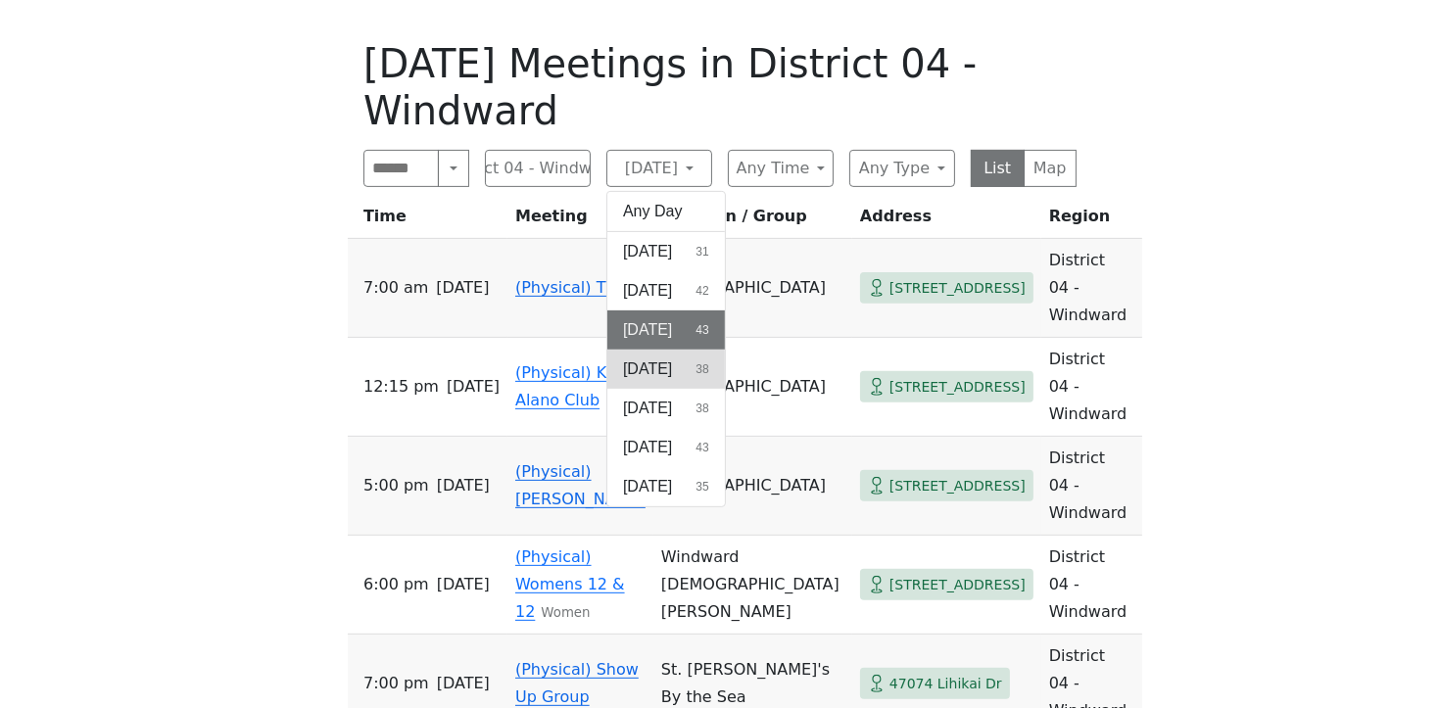
click at [672, 366] on span "[DATE]" at bounding box center [647, 370] width 49 height 24
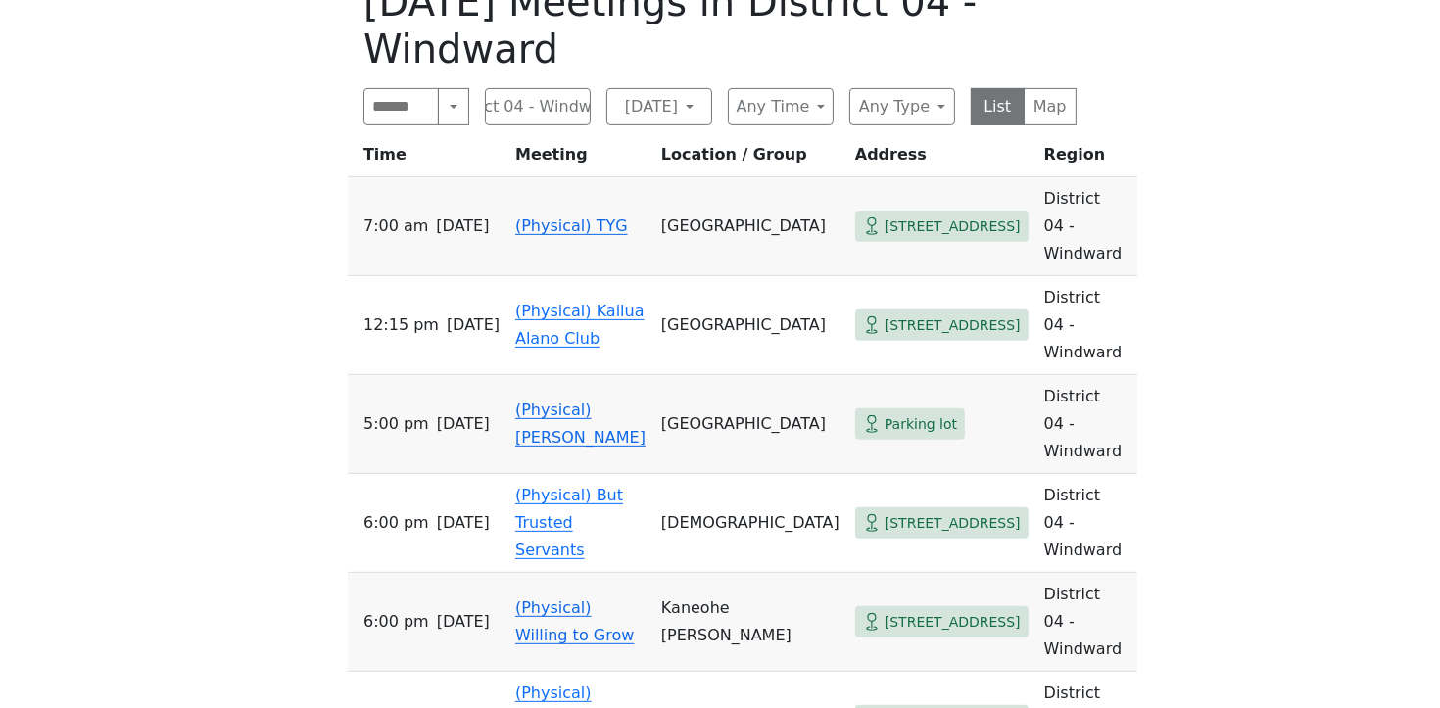
scroll to position [834, 0]
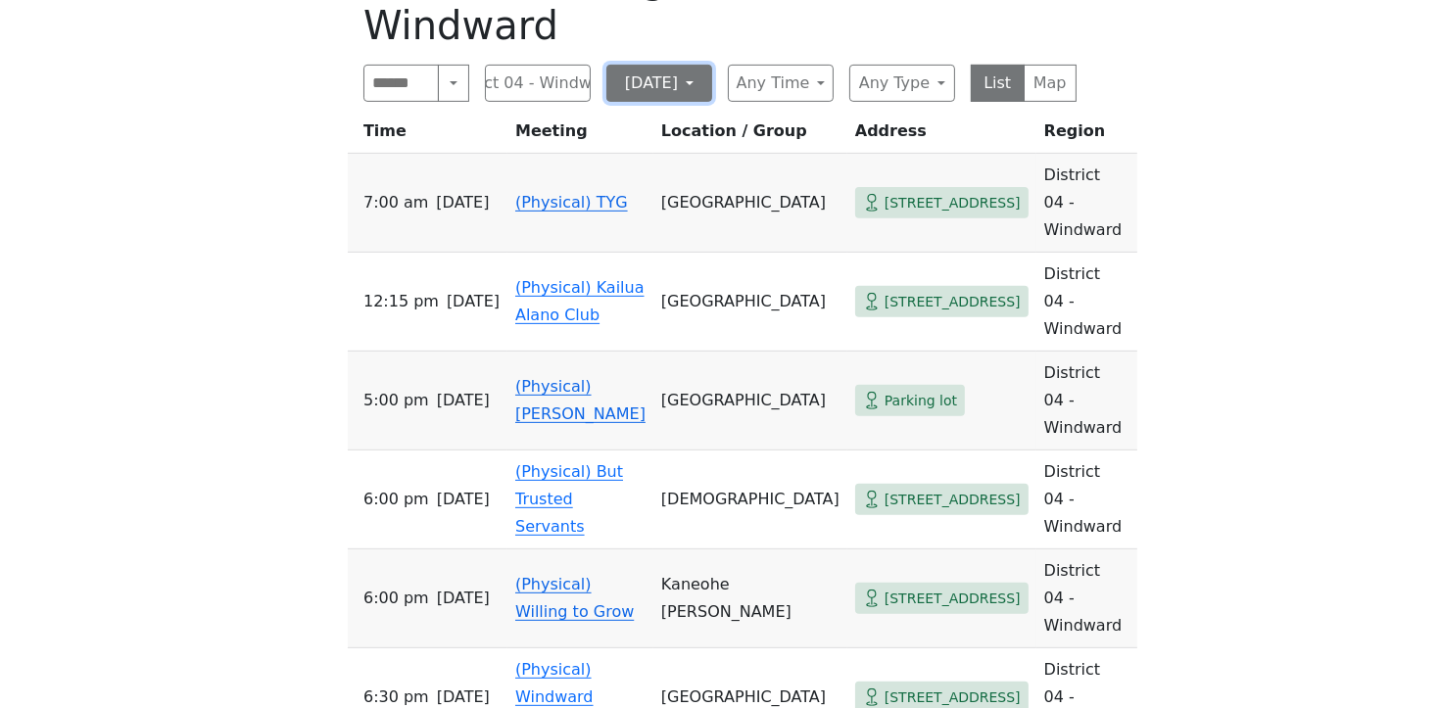
click at [676, 95] on button "[DATE]" at bounding box center [660, 83] width 106 height 37
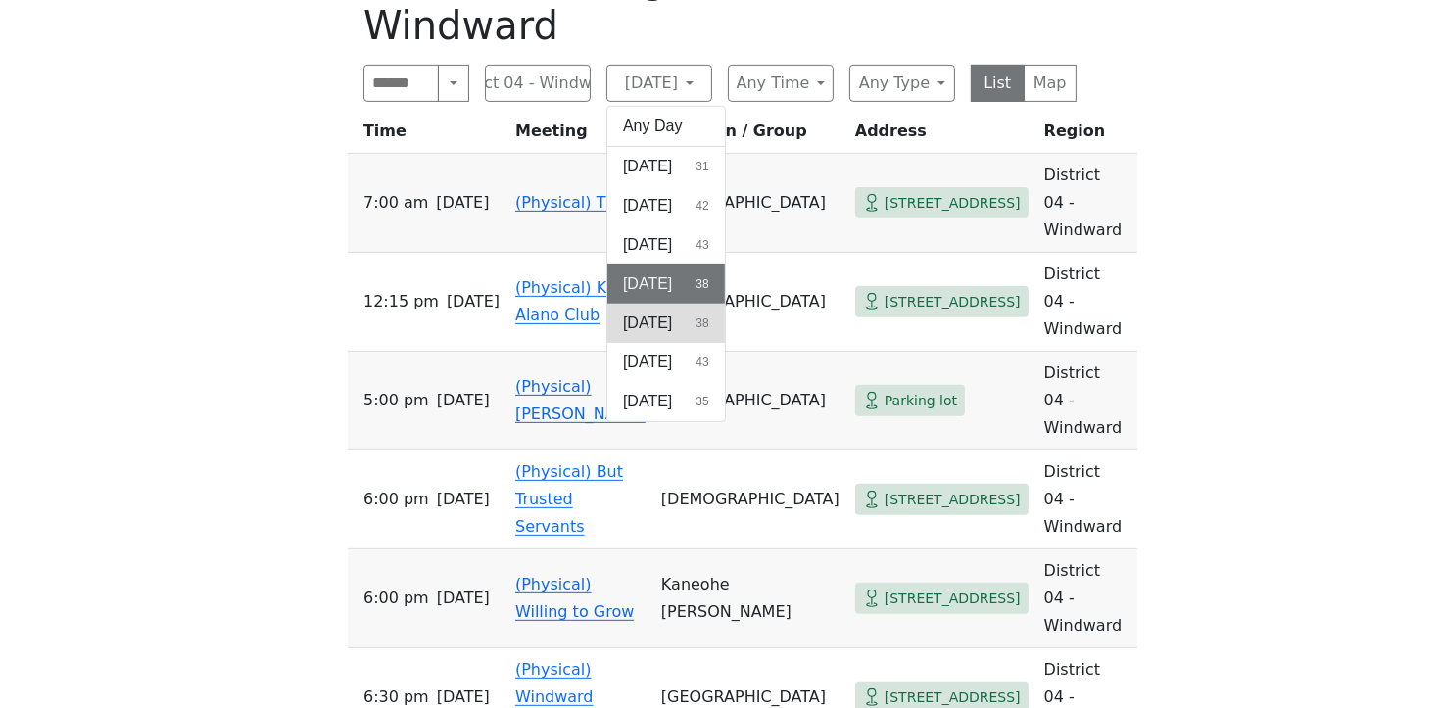
click at [644, 319] on span "[DATE]" at bounding box center [647, 324] width 49 height 24
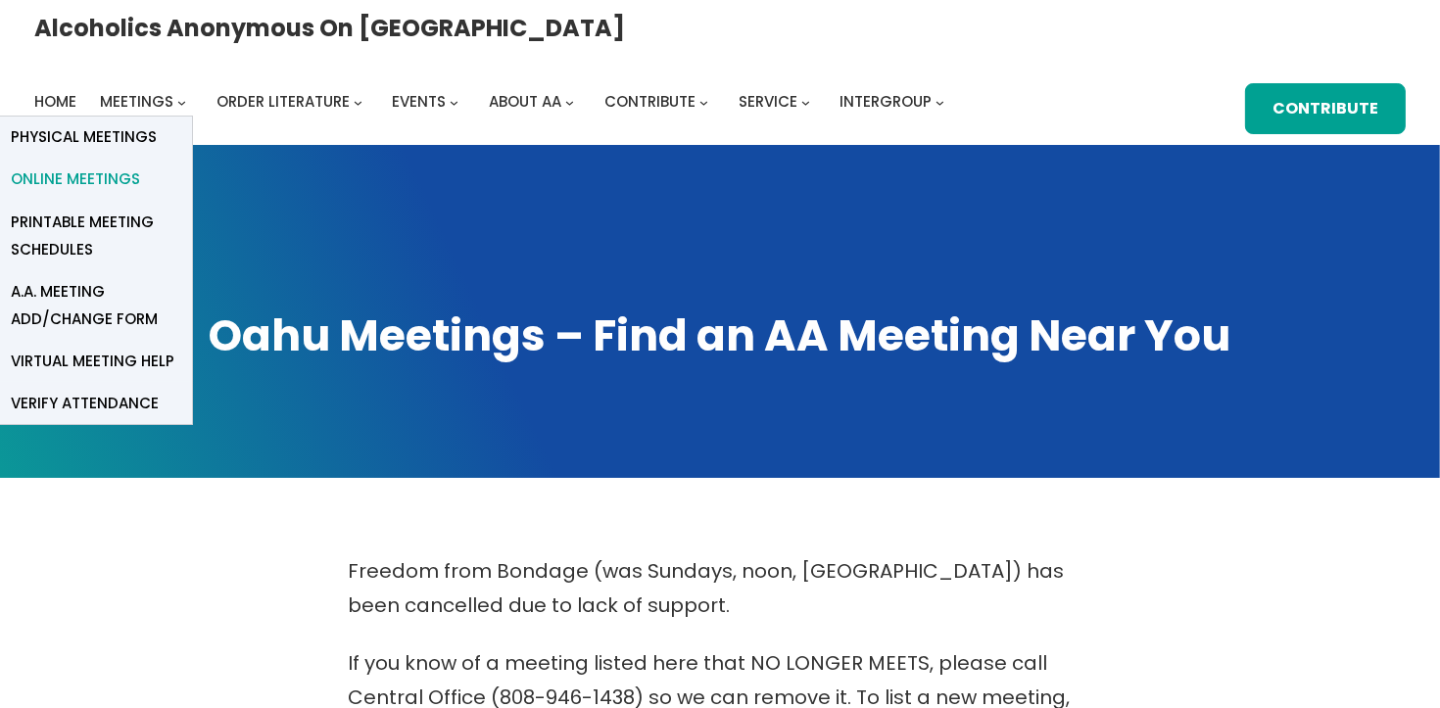
click at [140, 166] on span "Online Meetings" at bounding box center [75, 179] width 129 height 27
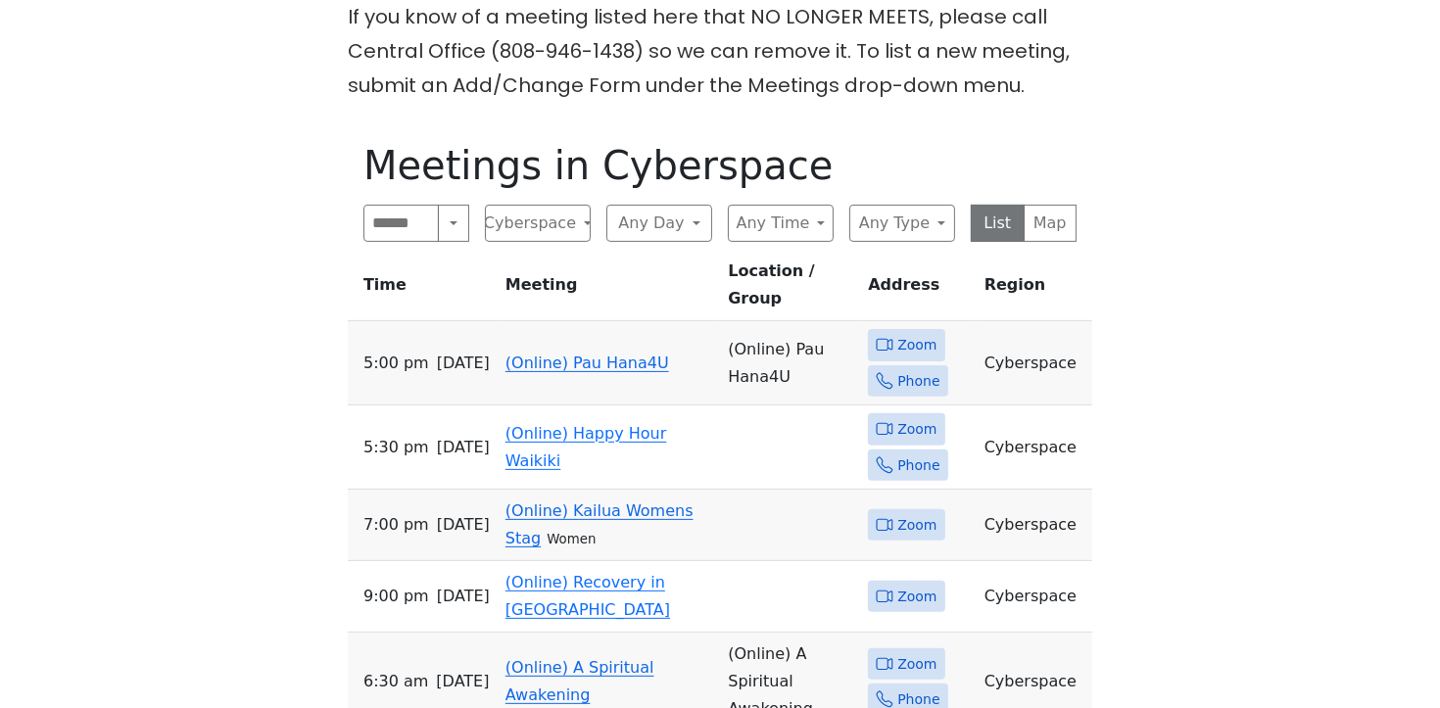
scroll to position [676, 0]
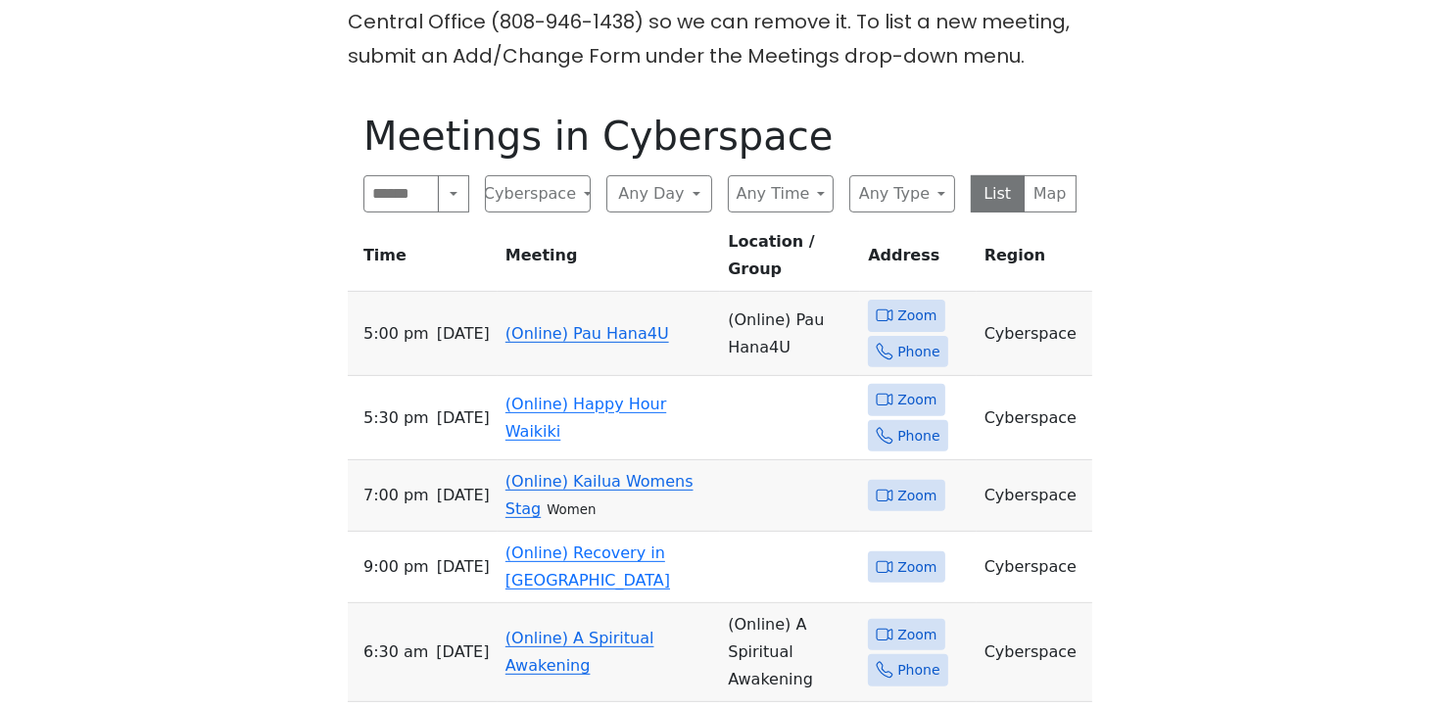
click at [585, 323] on td "(Online) Pau Hana4U" at bounding box center [609, 334] width 222 height 84
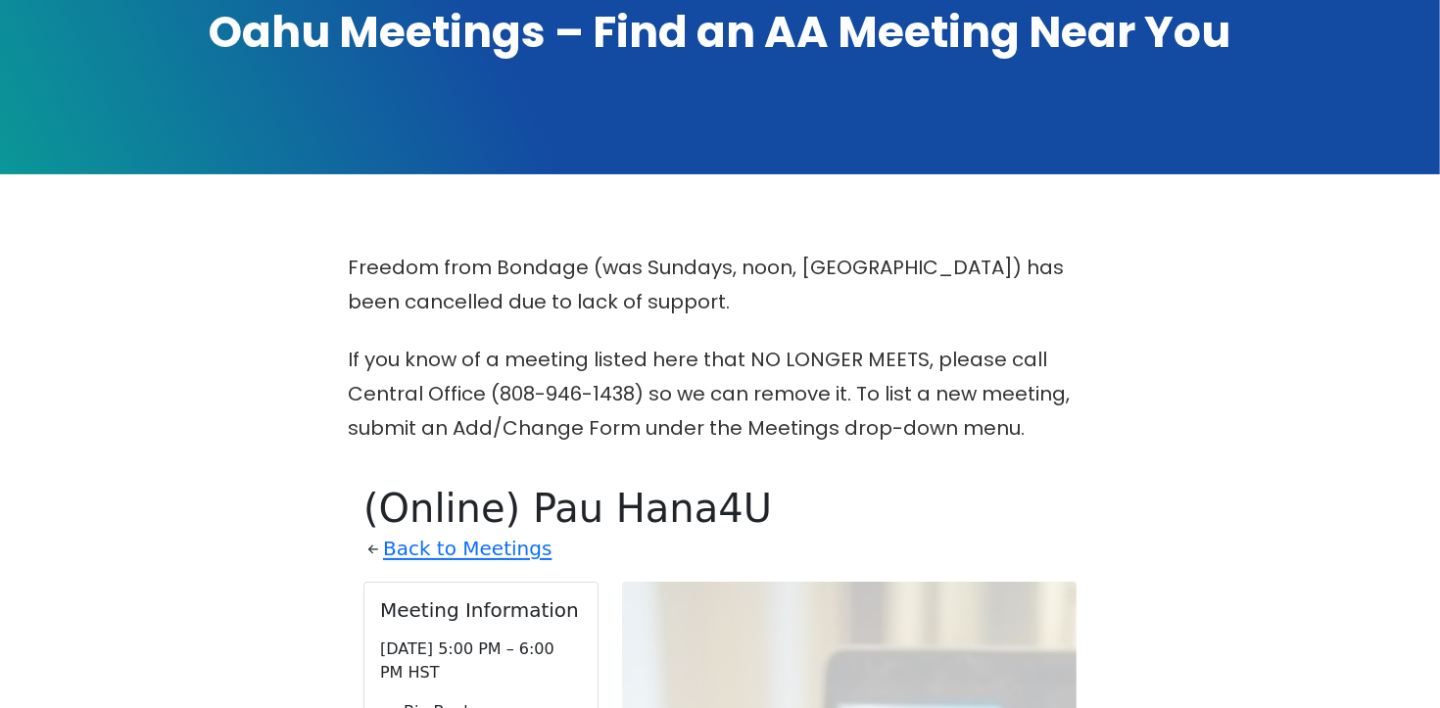
scroll to position [308, 0]
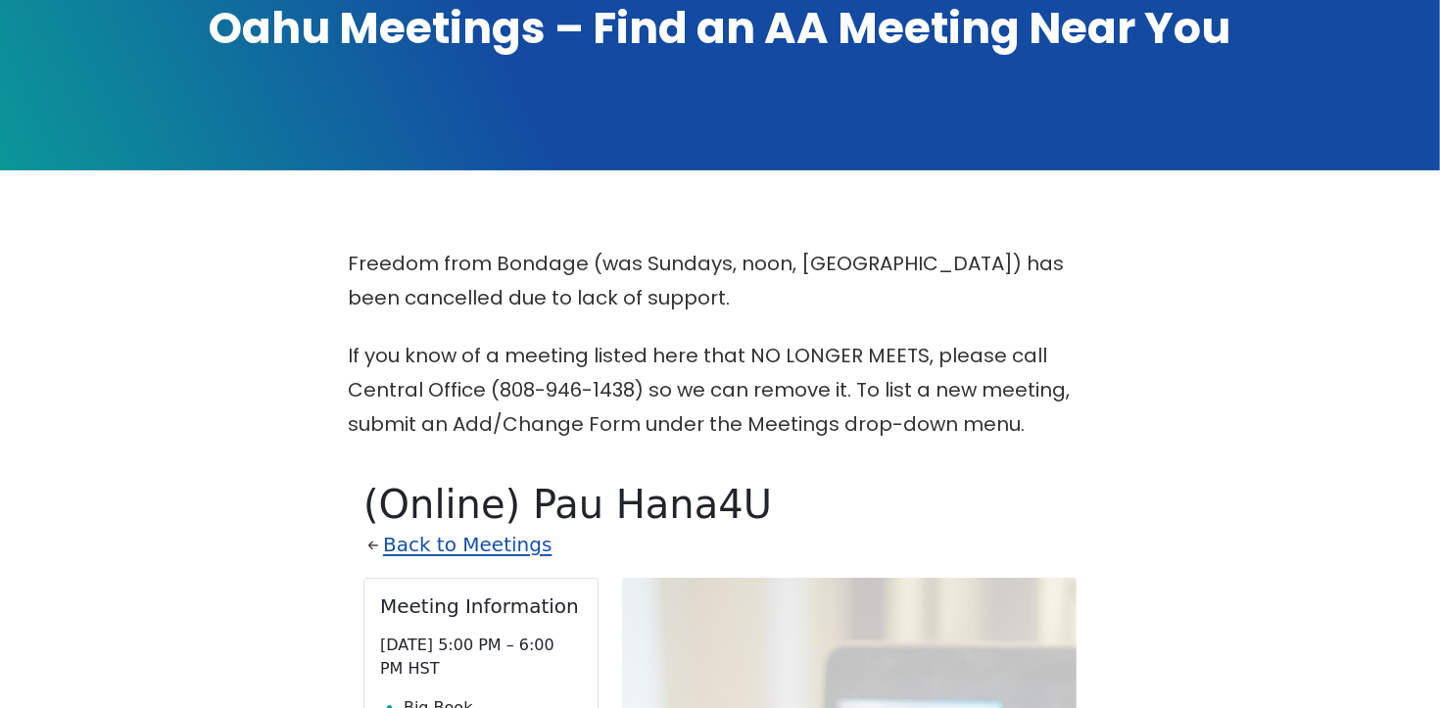
click at [483, 545] on link "Back to Meetings" at bounding box center [467, 545] width 169 height 34
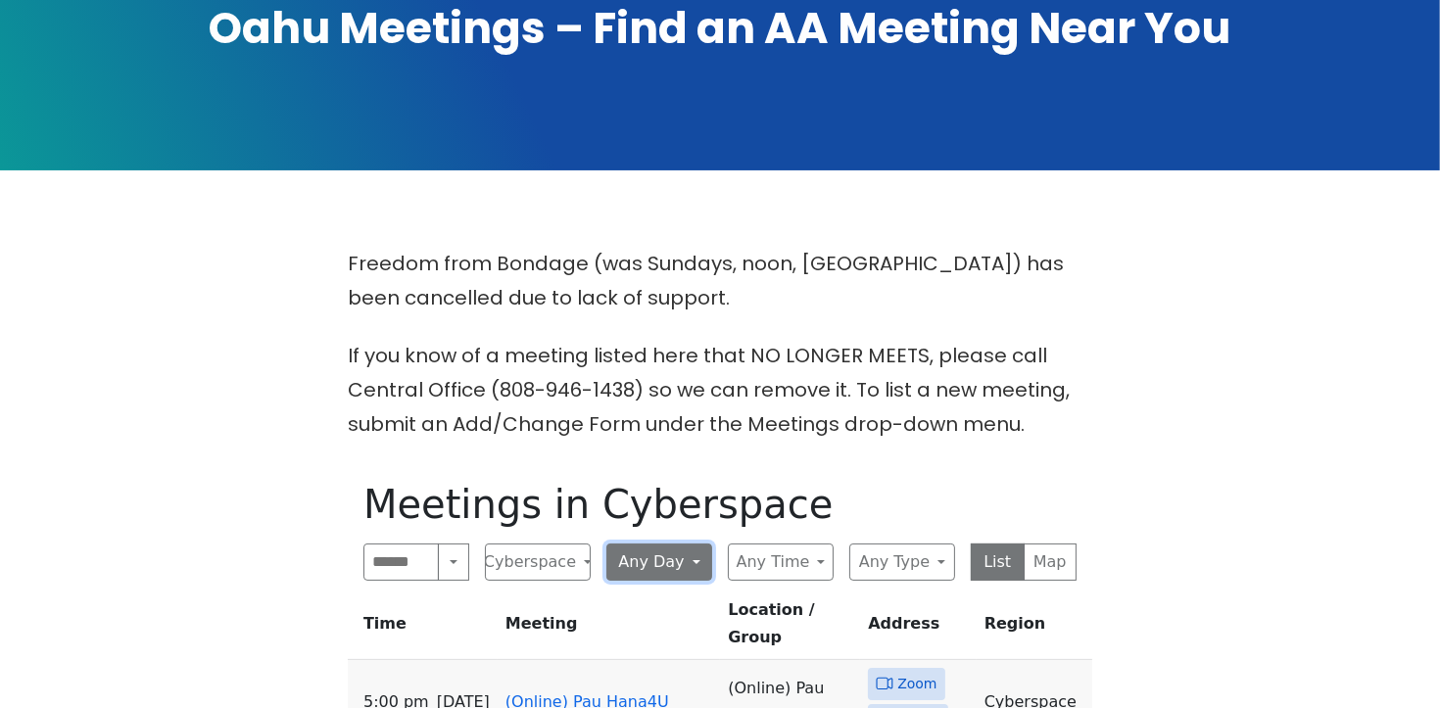
click at [619, 562] on button "Any Day" at bounding box center [660, 562] width 106 height 37
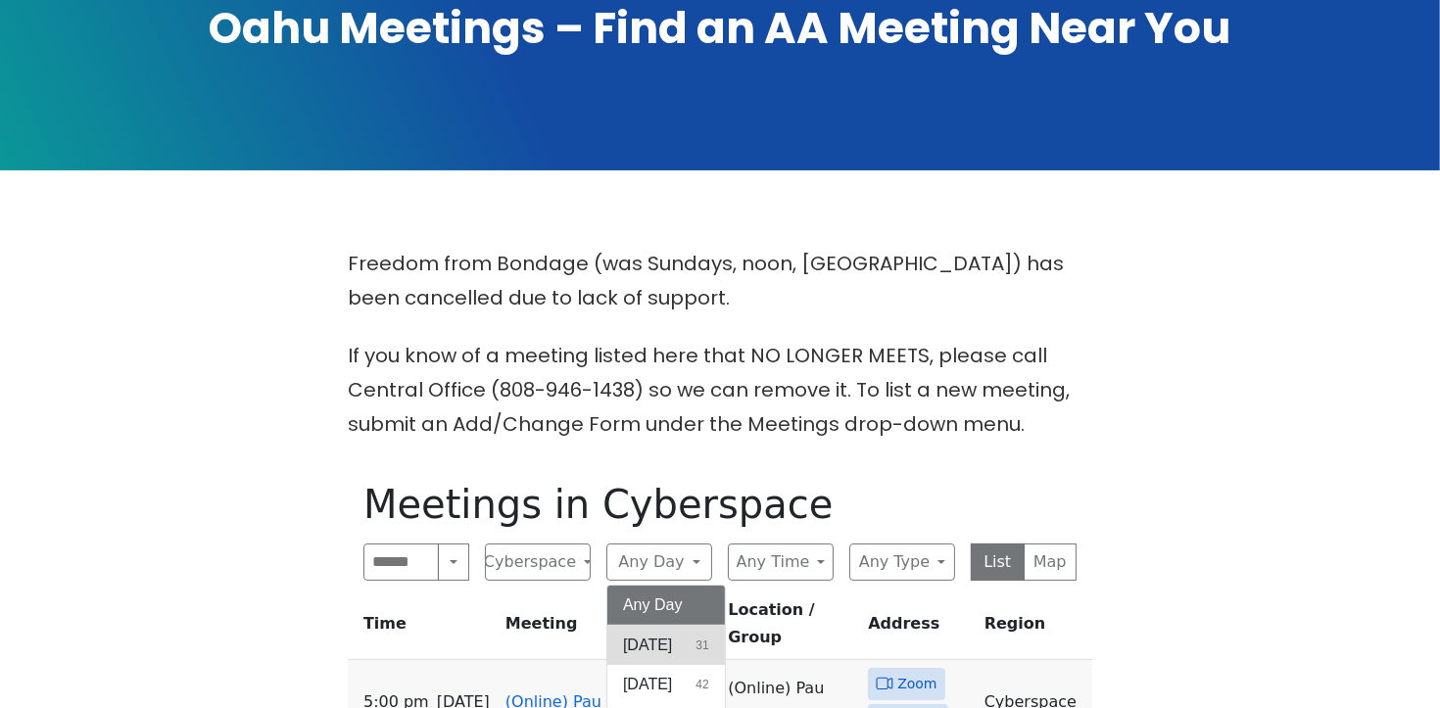
click at [633, 643] on span "[DATE]" at bounding box center [647, 646] width 49 height 24
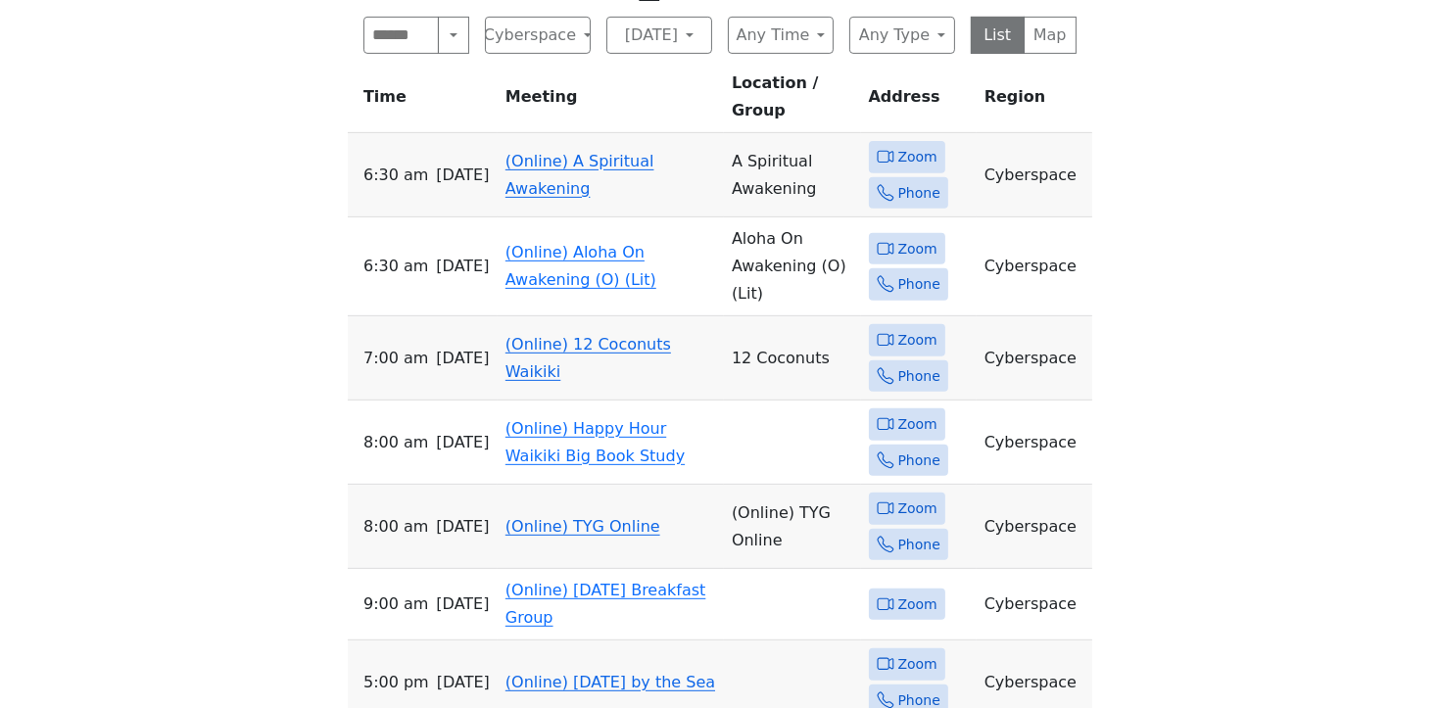
scroll to position [907, 0]
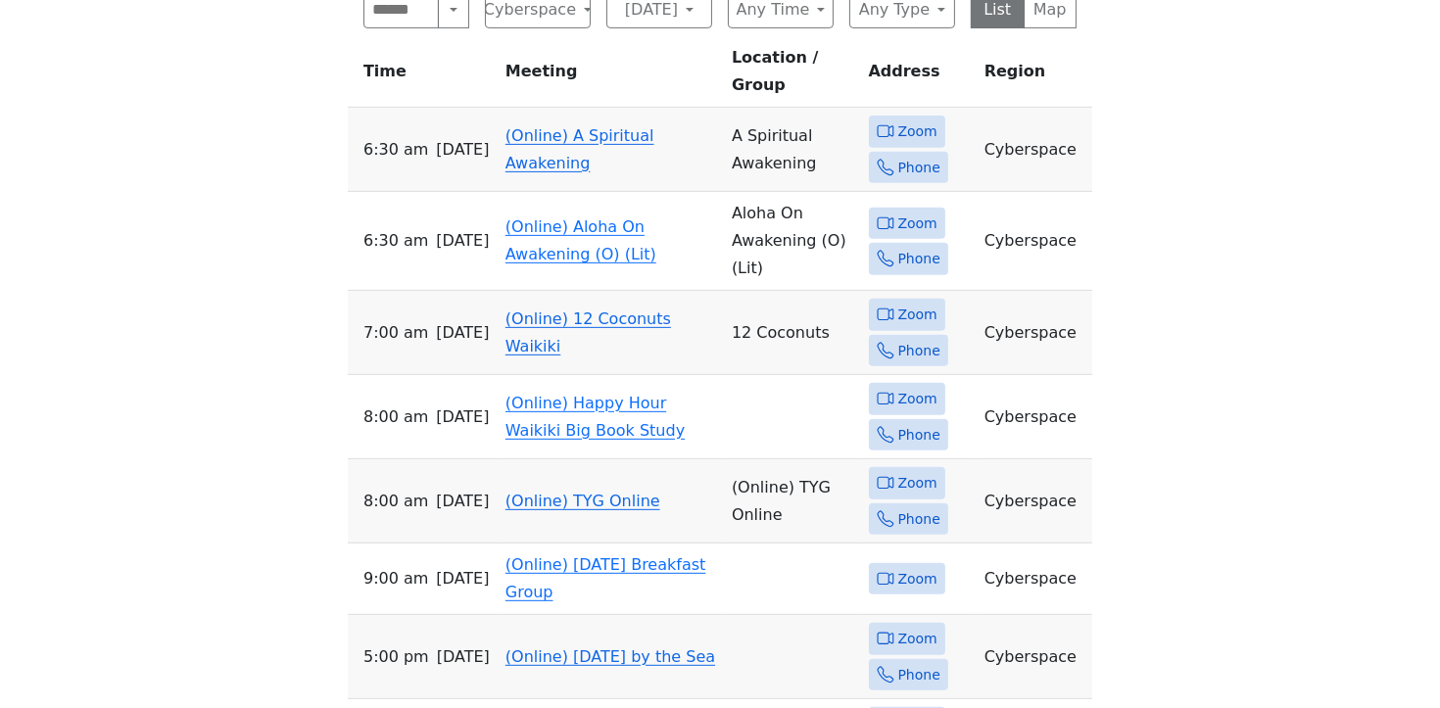
click at [562, 108] on td "(Online) A Spiritual Awakening" at bounding box center [611, 150] width 226 height 84
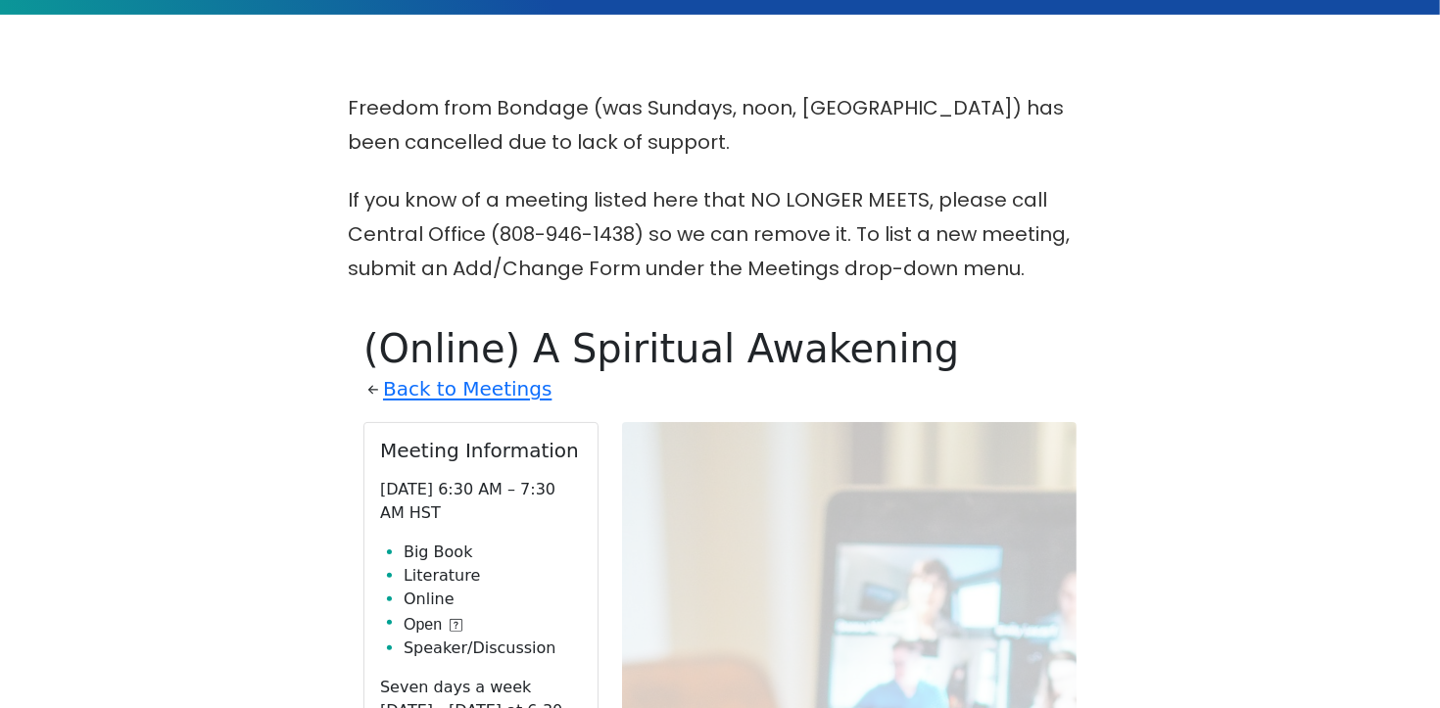
scroll to position [428, 0]
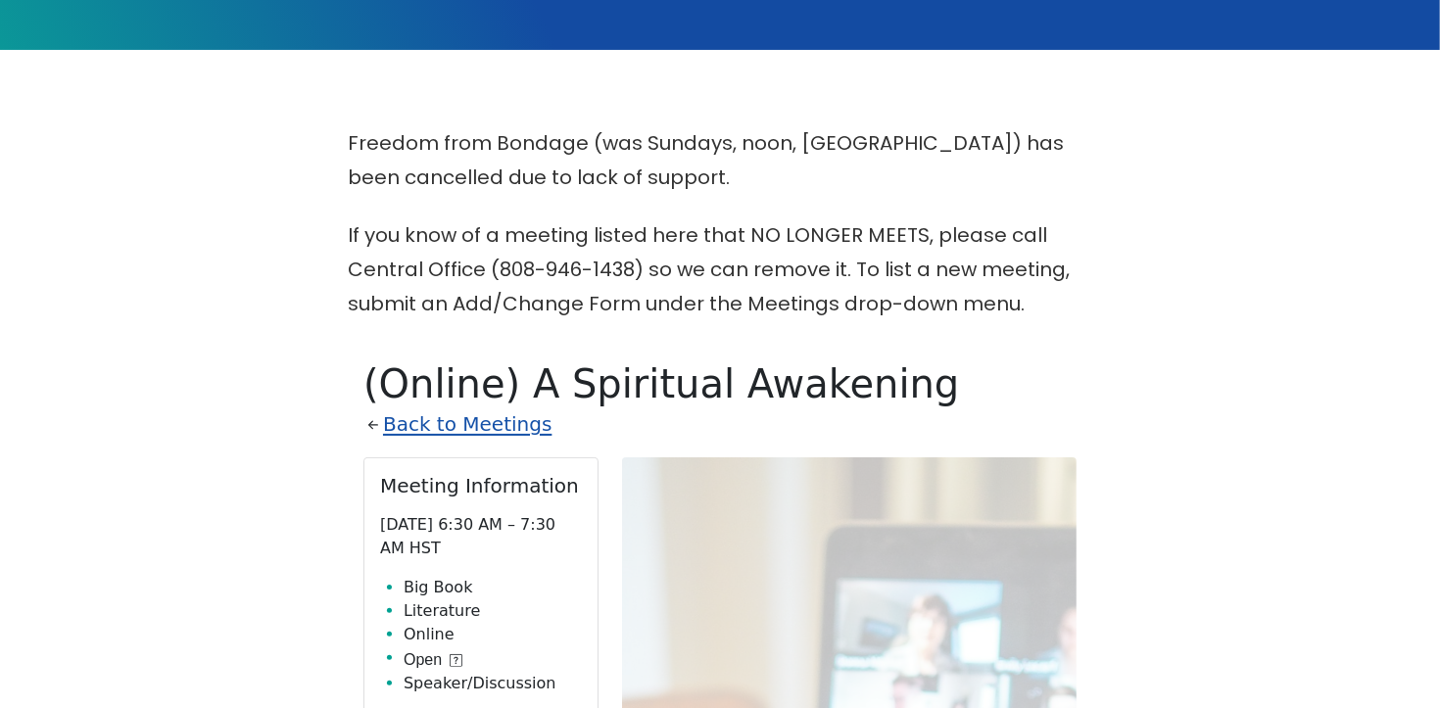
click at [482, 425] on link "Back to Meetings" at bounding box center [467, 425] width 169 height 34
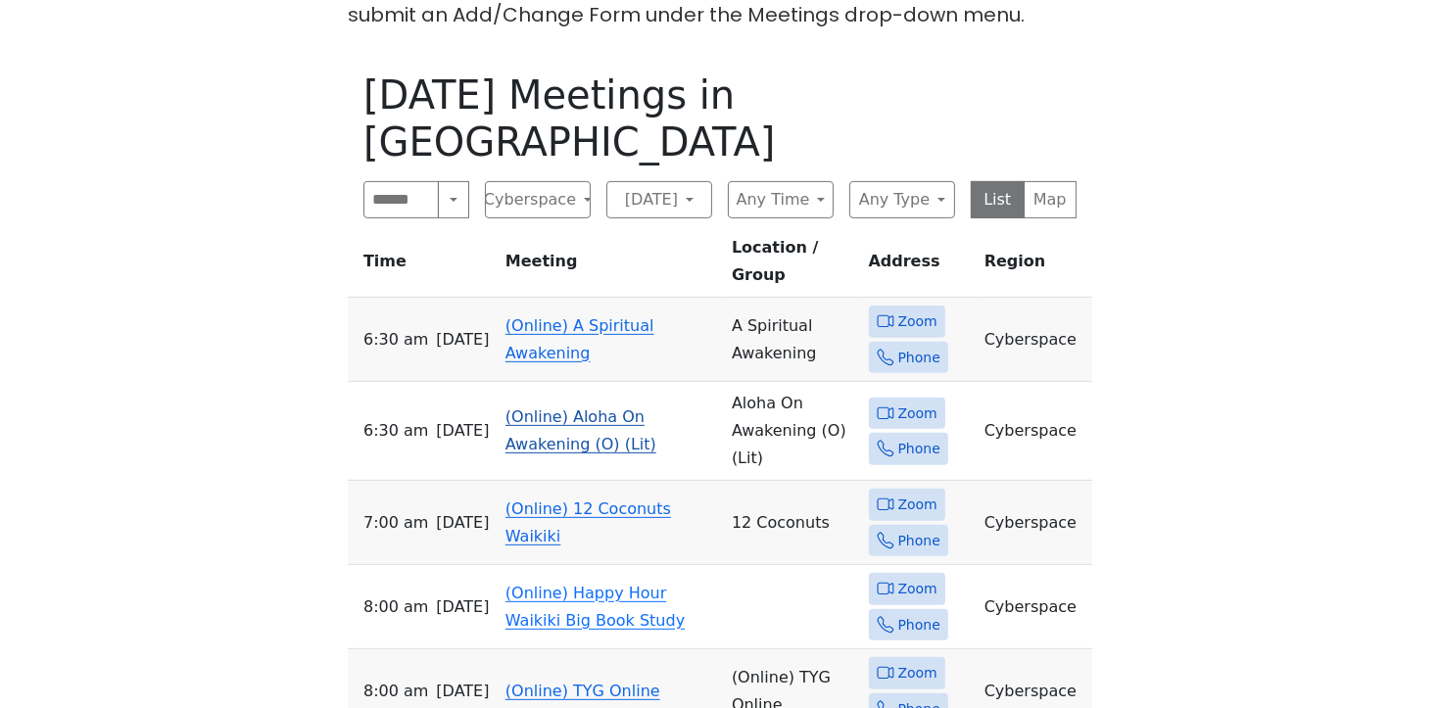
scroll to position [731, 0]
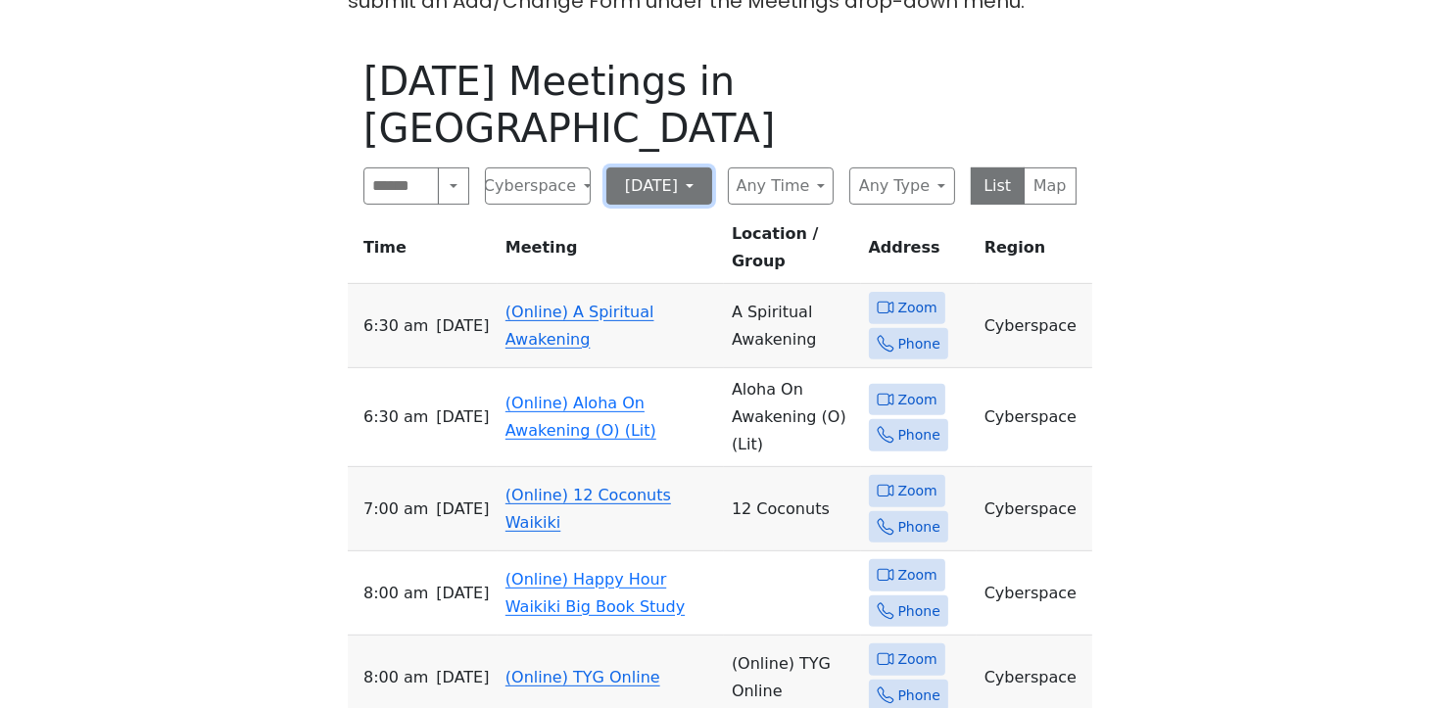
click at [647, 168] on button "[DATE]" at bounding box center [660, 186] width 106 height 37
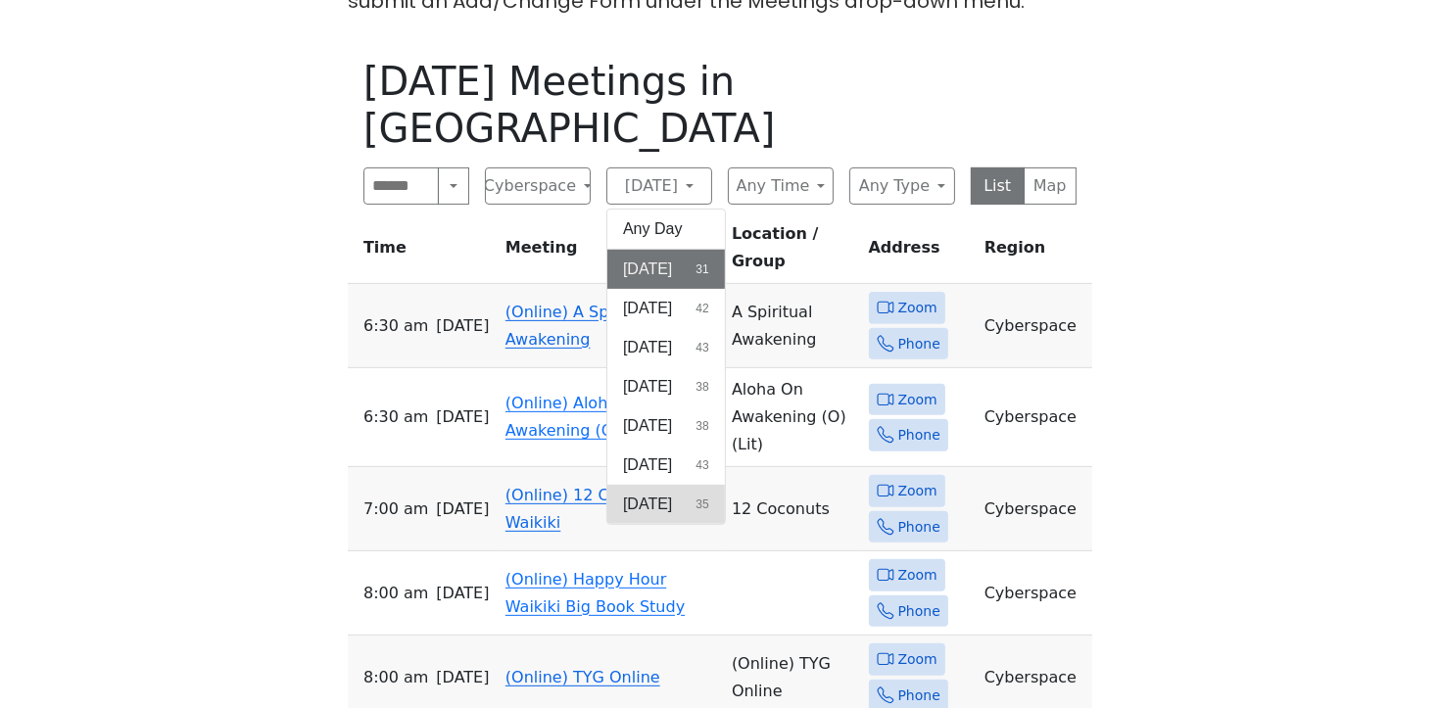
click at [656, 493] on span "[DATE]" at bounding box center [647, 505] width 49 height 24
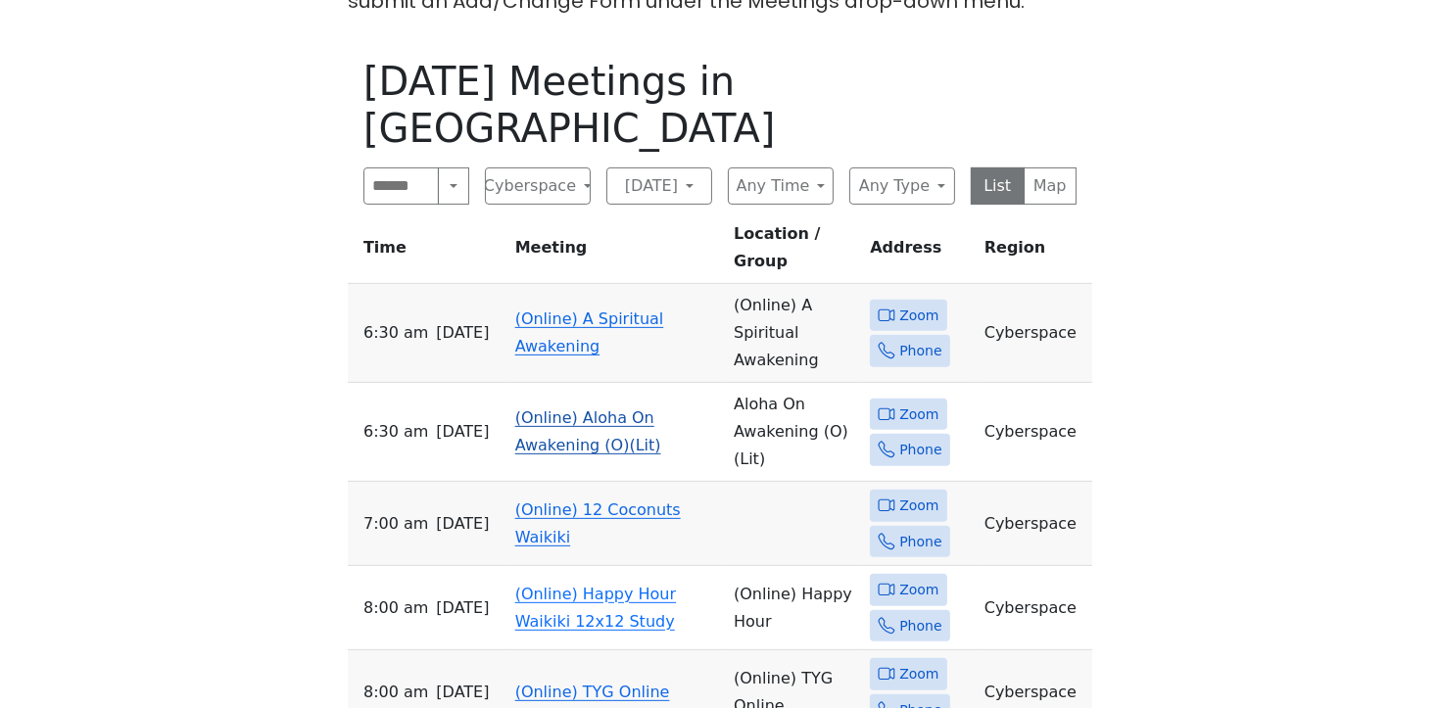
click at [583, 383] on td "(Online) Aloha On Awakening (O)(Lit)" at bounding box center [617, 432] width 219 height 99
